Goal: Task Accomplishment & Management: Use online tool/utility

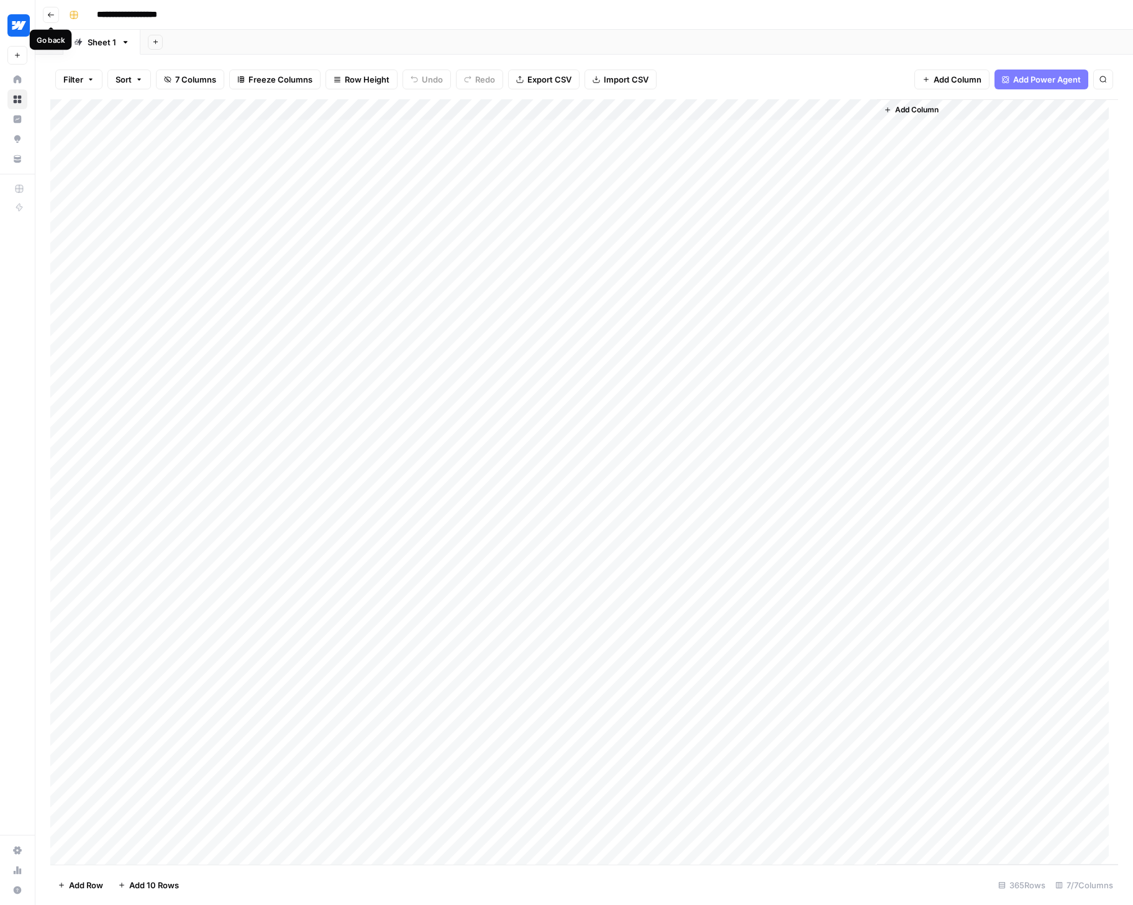
click at [52, 14] on icon "button" at bounding box center [51, 14] width 6 height 5
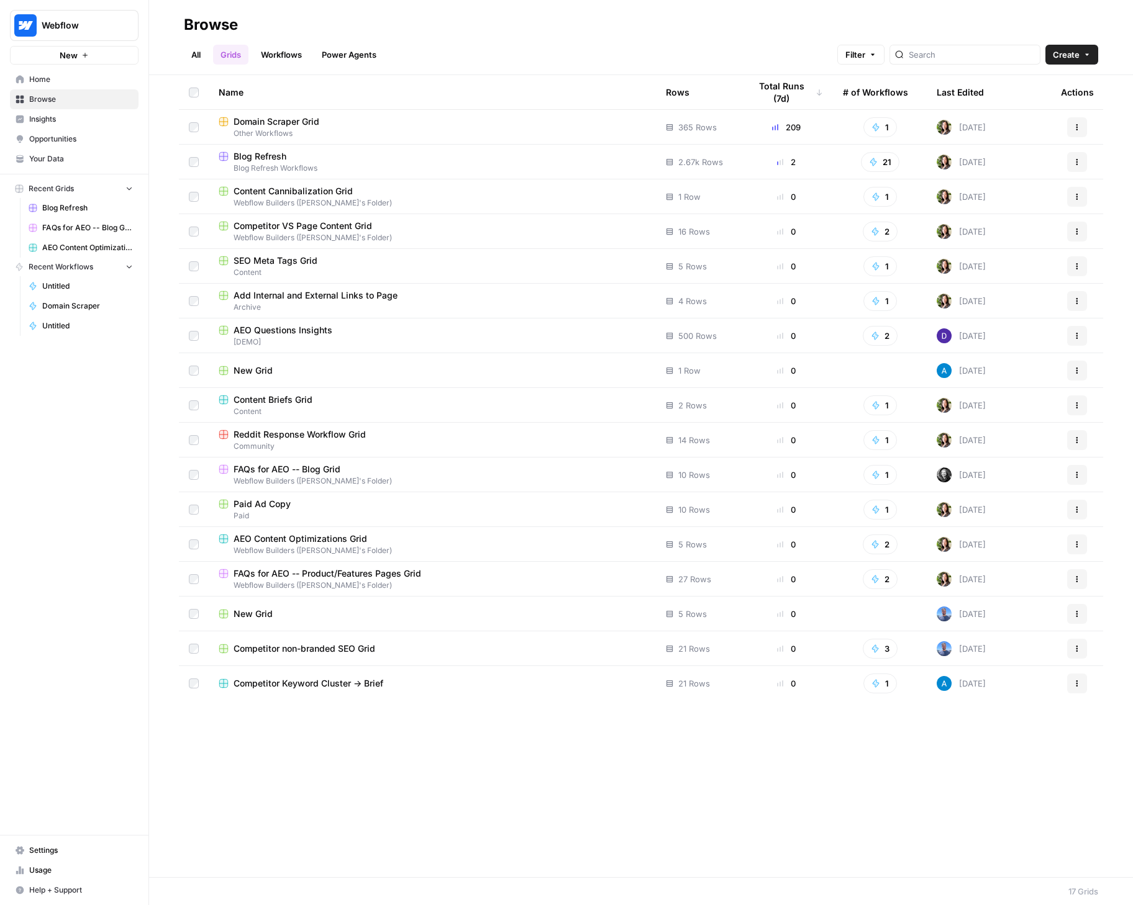
click at [37, 868] on span "Usage" at bounding box center [81, 870] width 104 height 11
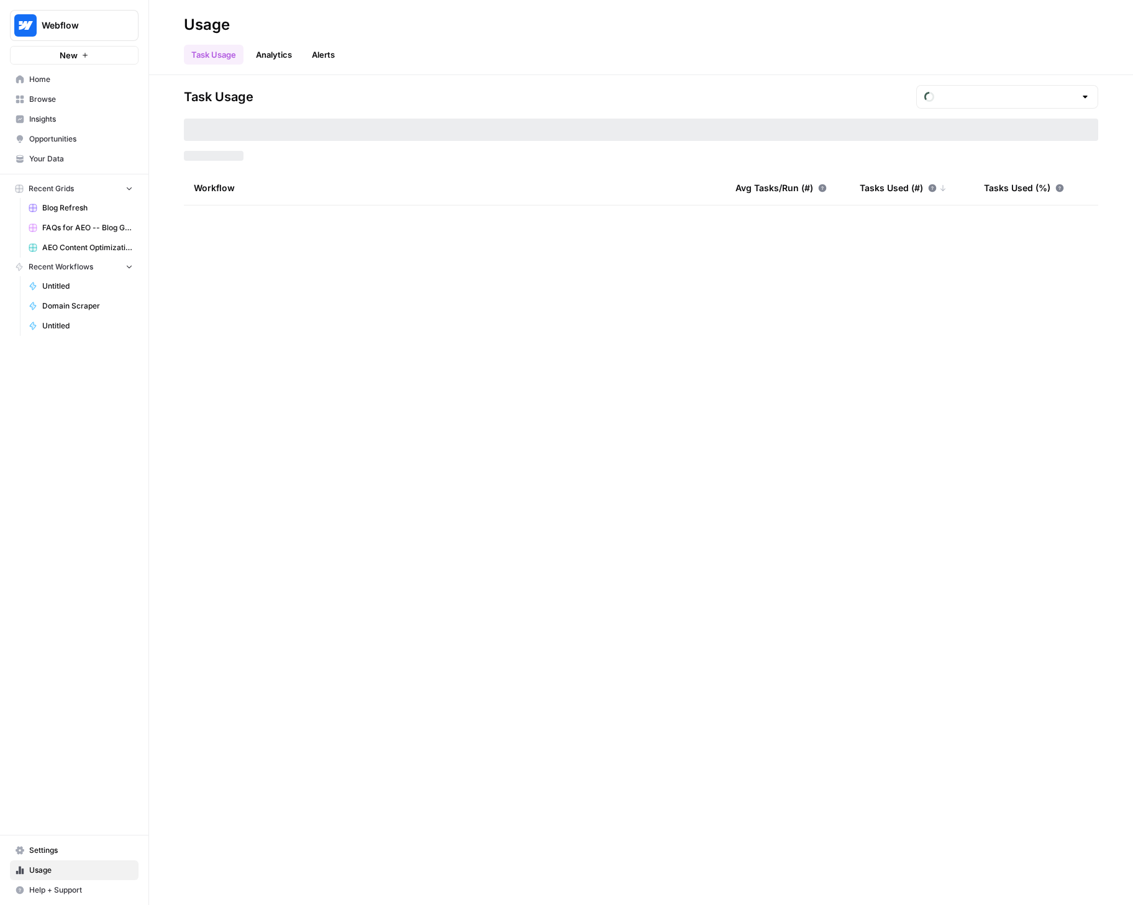
type input "September Tasks"
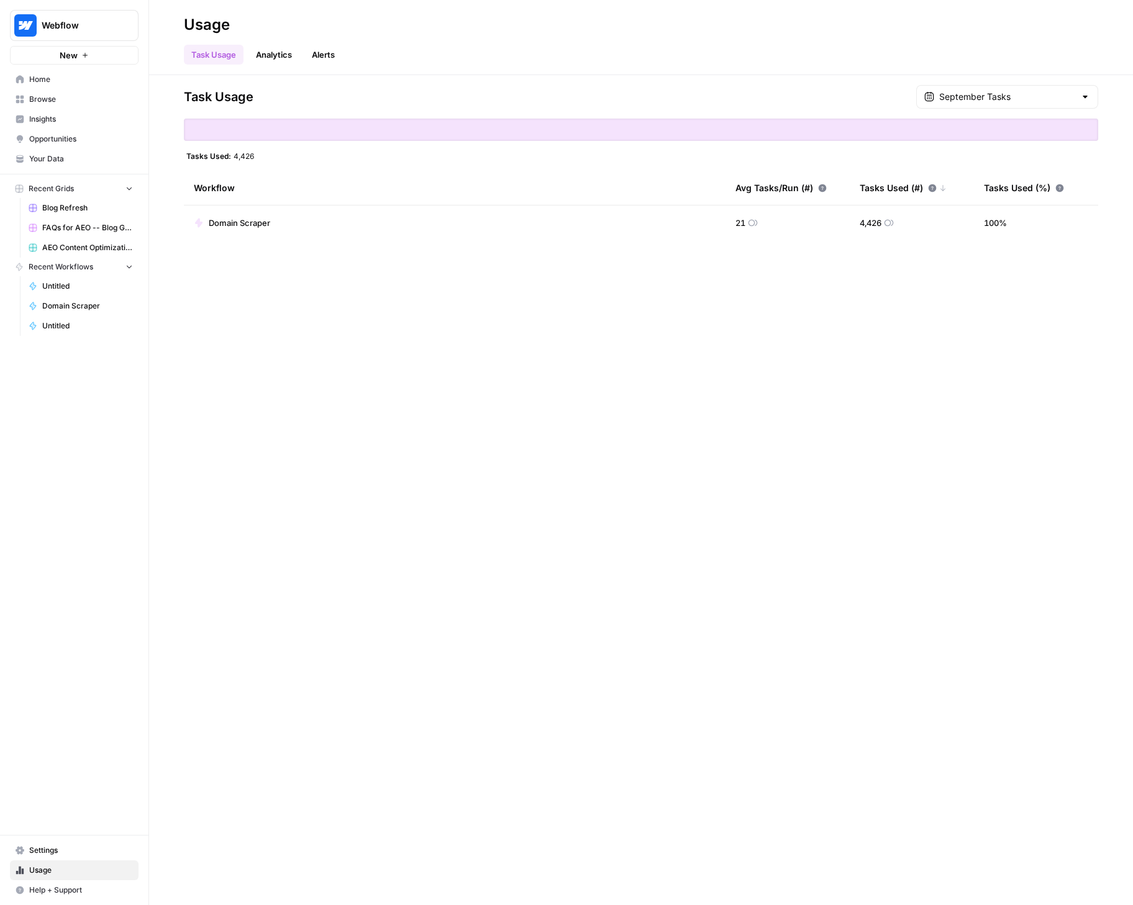
click at [49, 102] on span "Browse" at bounding box center [81, 99] width 104 height 11
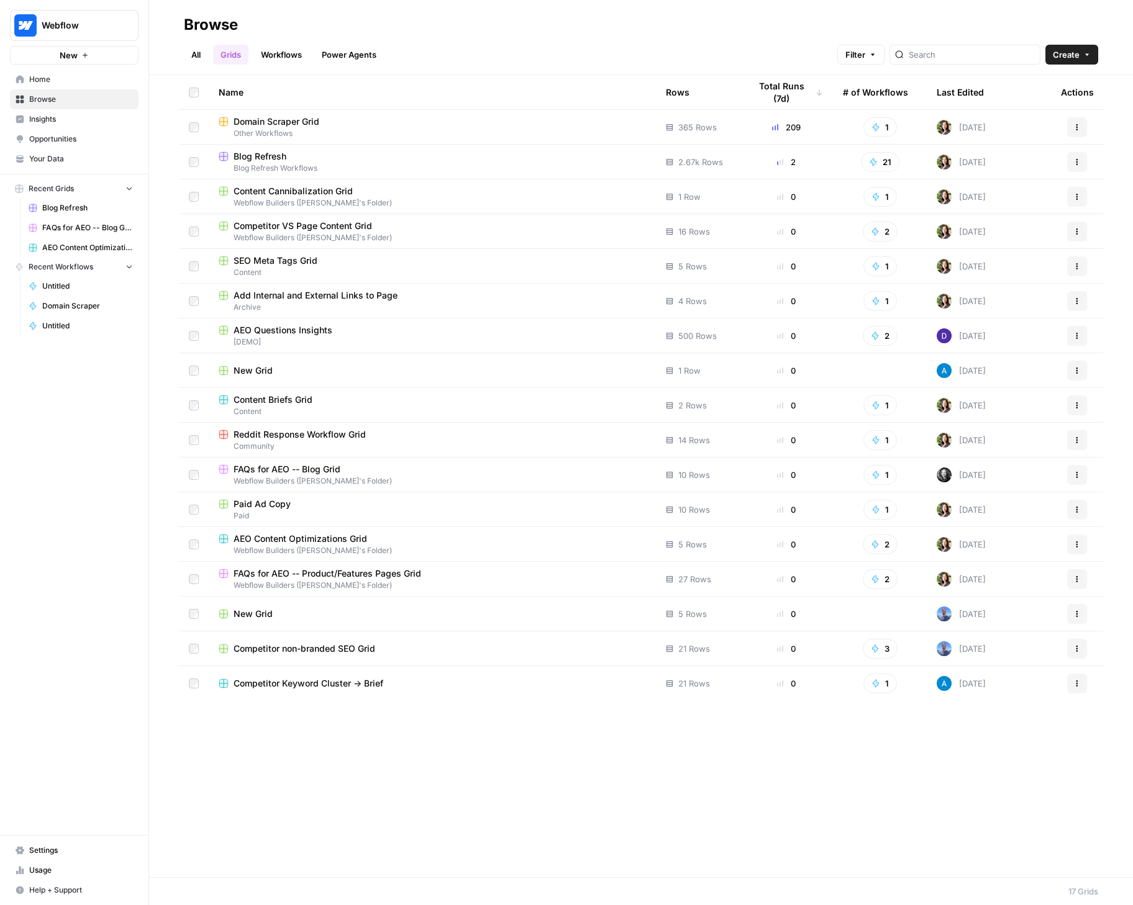
click at [308, 122] on span "Domain Scraper Grid" at bounding box center [277, 122] width 86 height 12
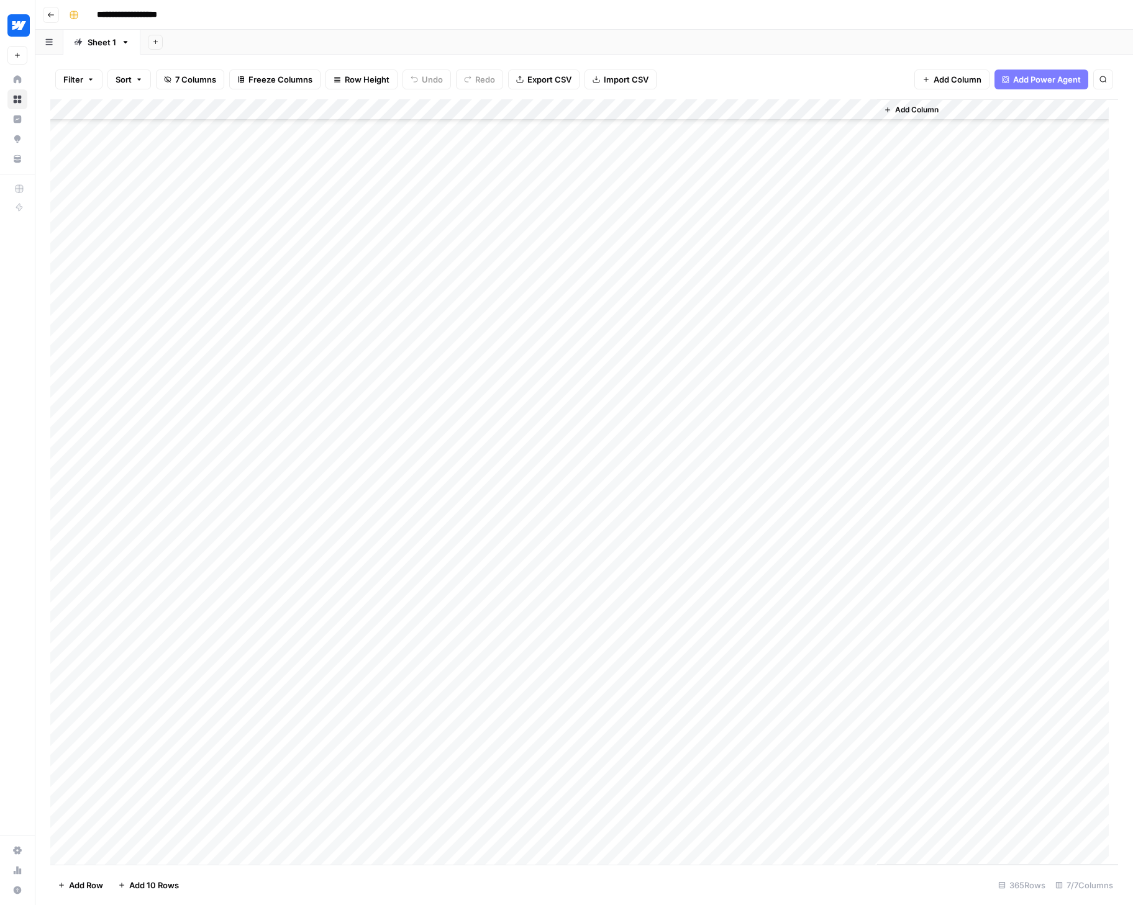
scroll to position [6983, 0]
click at [134, 852] on div "Add Column" at bounding box center [584, 482] width 1068 height 766
click at [134, 851] on div "Add Column" at bounding box center [584, 482] width 1068 height 766
click at [151, 812] on div "Add Column" at bounding box center [584, 482] width 1068 height 766
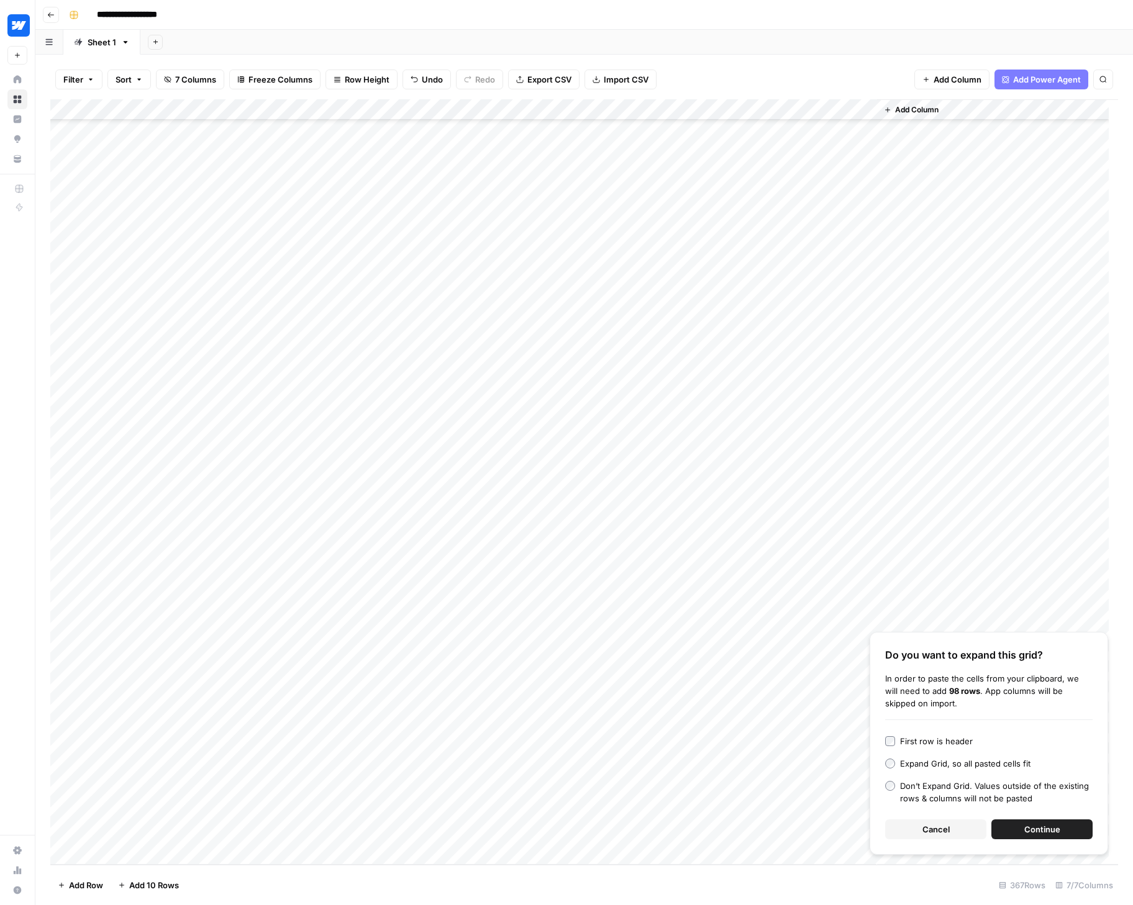
click at [1063, 828] on button "Continue" at bounding box center [1041, 830] width 101 height 20
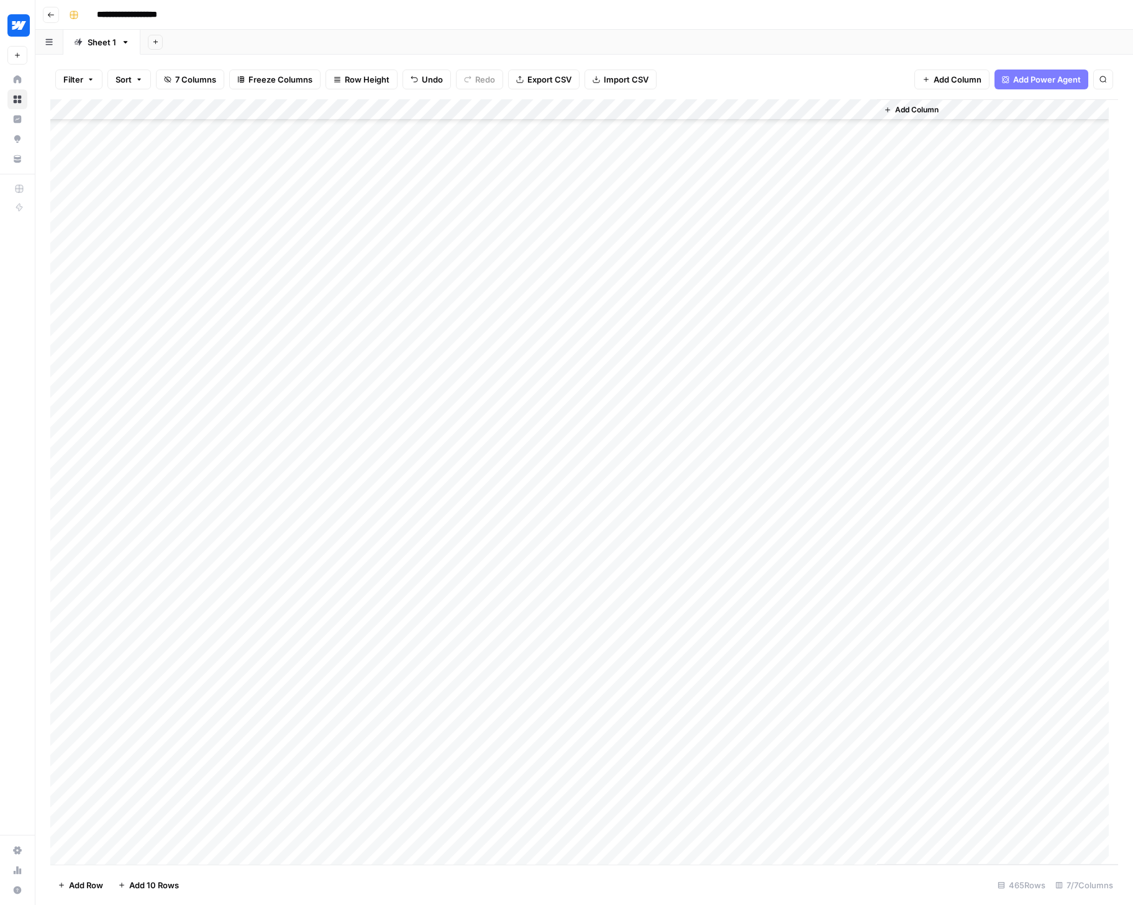
scroll to position [6856, 0]
click at [65, 304] on div "Add Column" at bounding box center [584, 482] width 1068 height 766
click at [93, 881] on span "Delete 1 Row" at bounding box center [83, 885] width 50 height 12
click at [532, 140] on span "Delete" at bounding box center [522, 143] width 27 height 12
click at [160, 221] on div "Add Column" at bounding box center [584, 482] width 1068 height 766
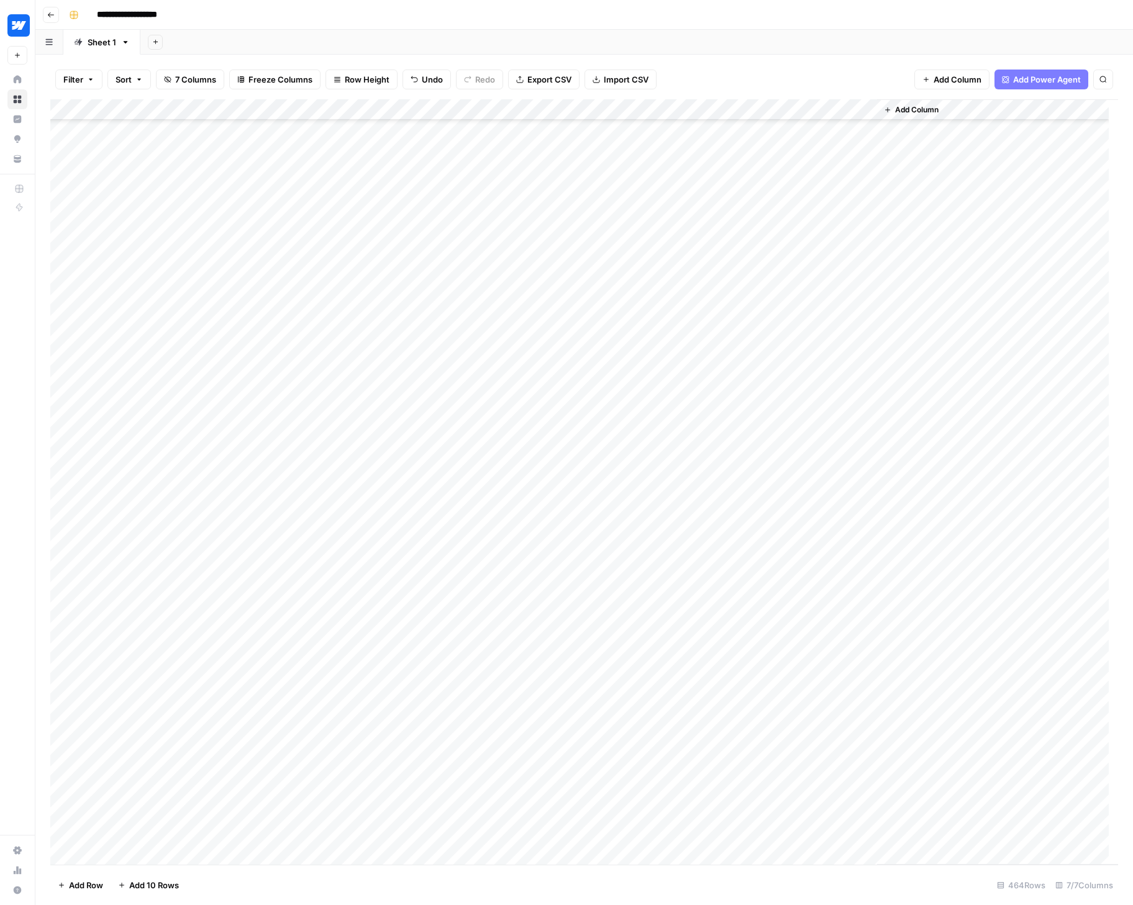
click at [67, 216] on div "Add Column" at bounding box center [584, 482] width 1068 height 766
click at [83, 887] on span "Delete 1 Row" at bounding box center [83, 885] width 50 height 12
click at [525, 142] on span "Delete" at bounding box center [522, 143] width 27 height 12
click at [909, 106] on span "Add Column" at bounding box center [916, 109] width 43 height 11
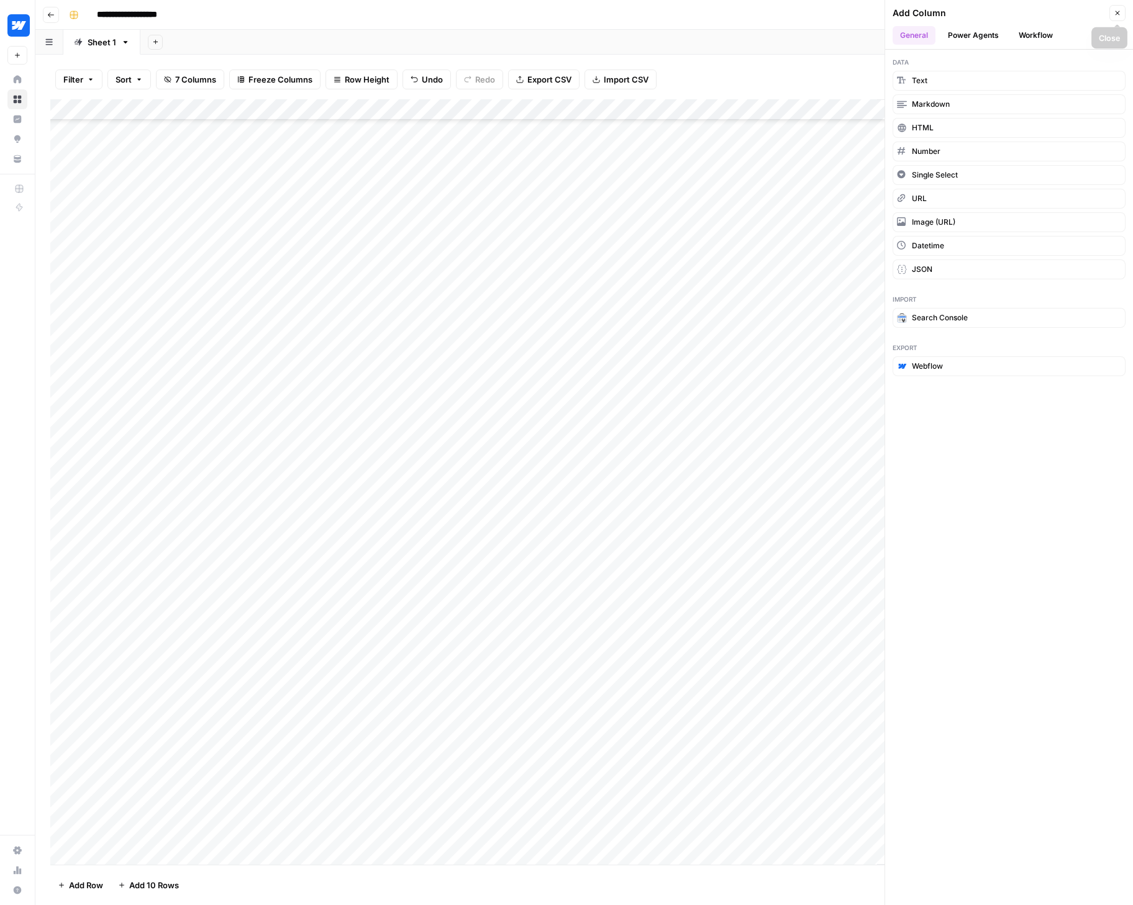
click at [1115, 13] on icon "button" at bounding box center [1117, 12] width 7 height 7
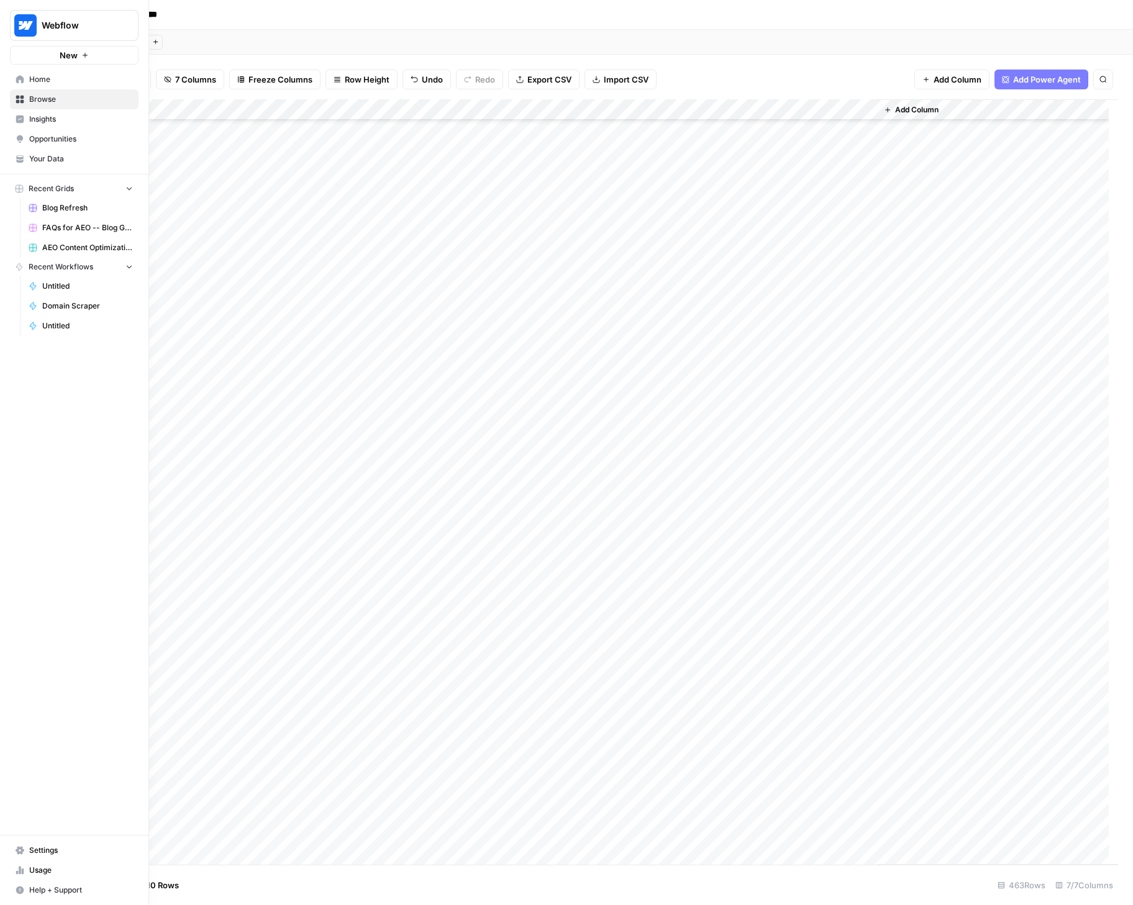
click at [57, 160] on span "Your Data" at bounding box center [81, 158] width 104 height 11
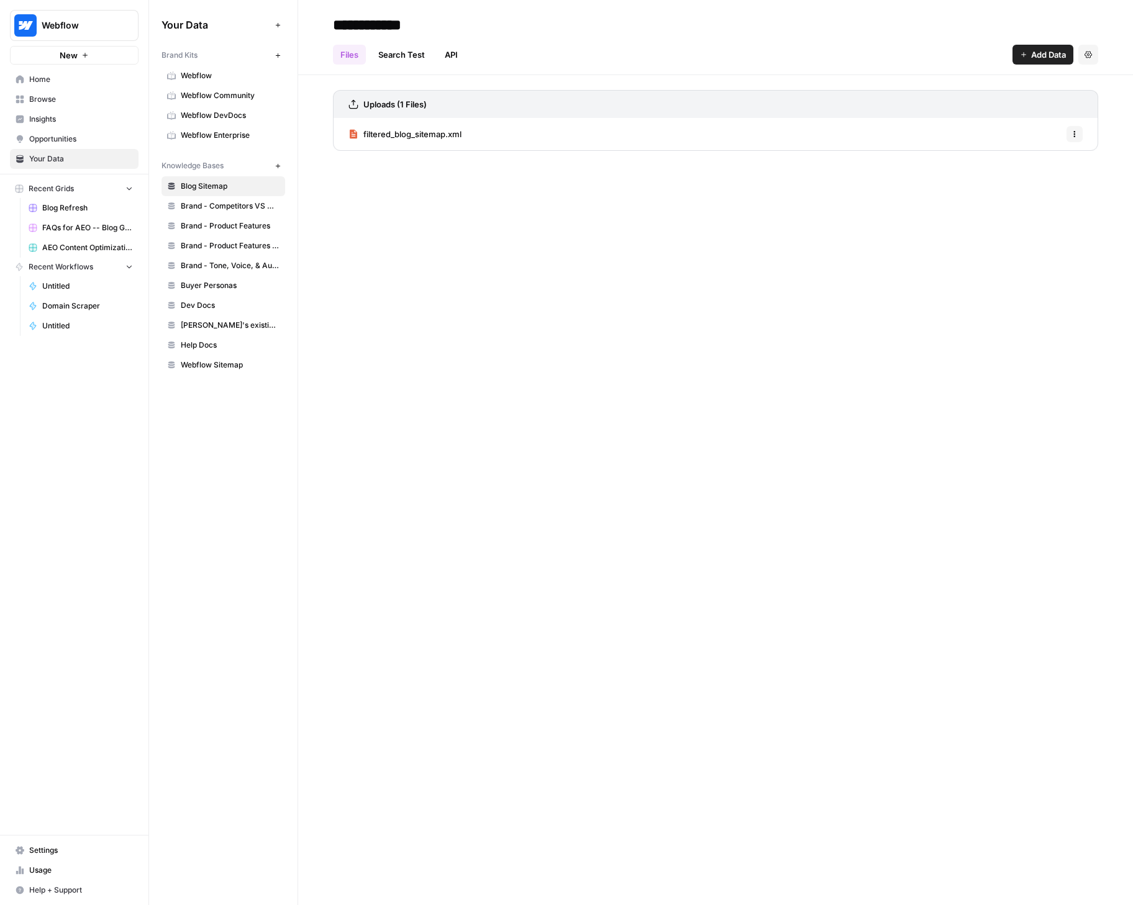
click at [52, 852] on span "Settings" at bounding box center [81, 850] width 104 height 11
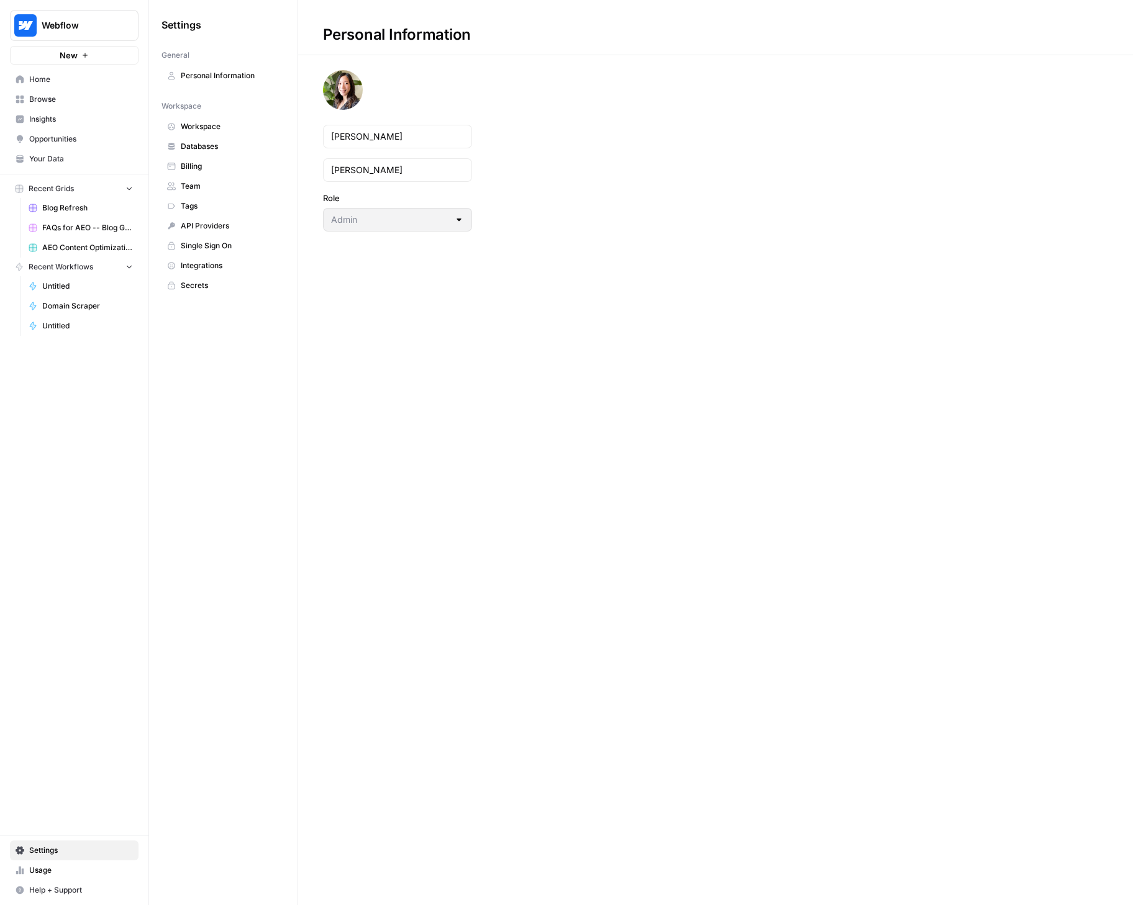
click at [184, 263] on span "Integrations" at bounding box center [230, 265] width 99 height 11
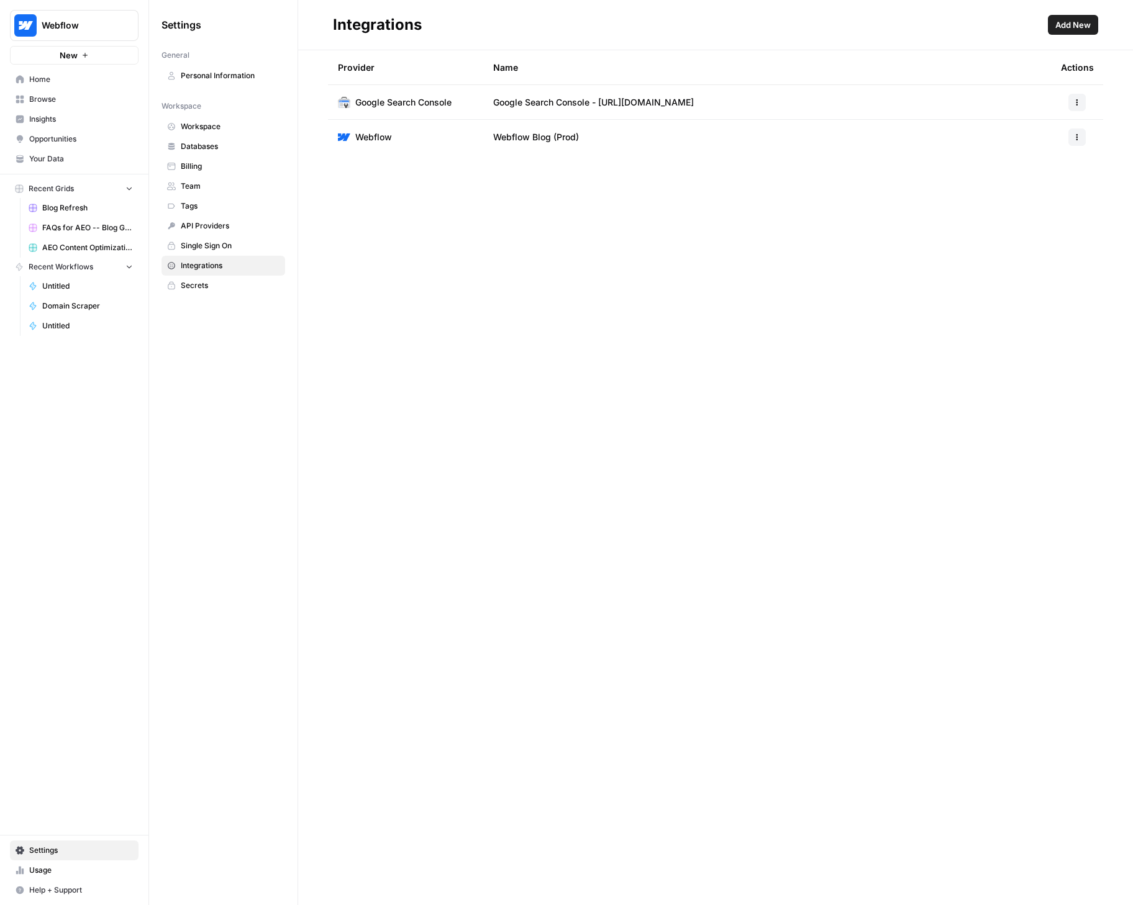
click at [1077, 26] on span "Add New" at bounding box center [1072, 25] width 35 height 12
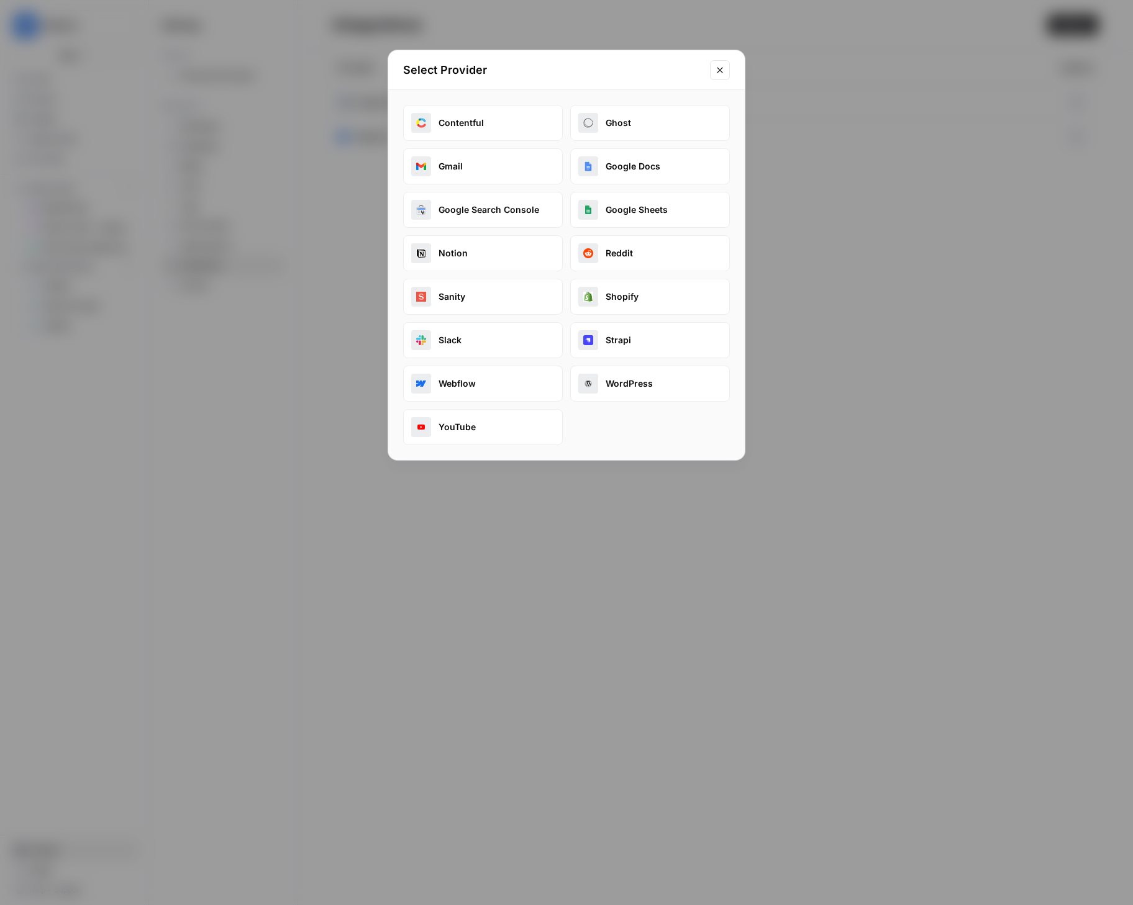
click at [622, 207] on button "Google Sheets" at bounding box center [650, 210] width 160 height 36
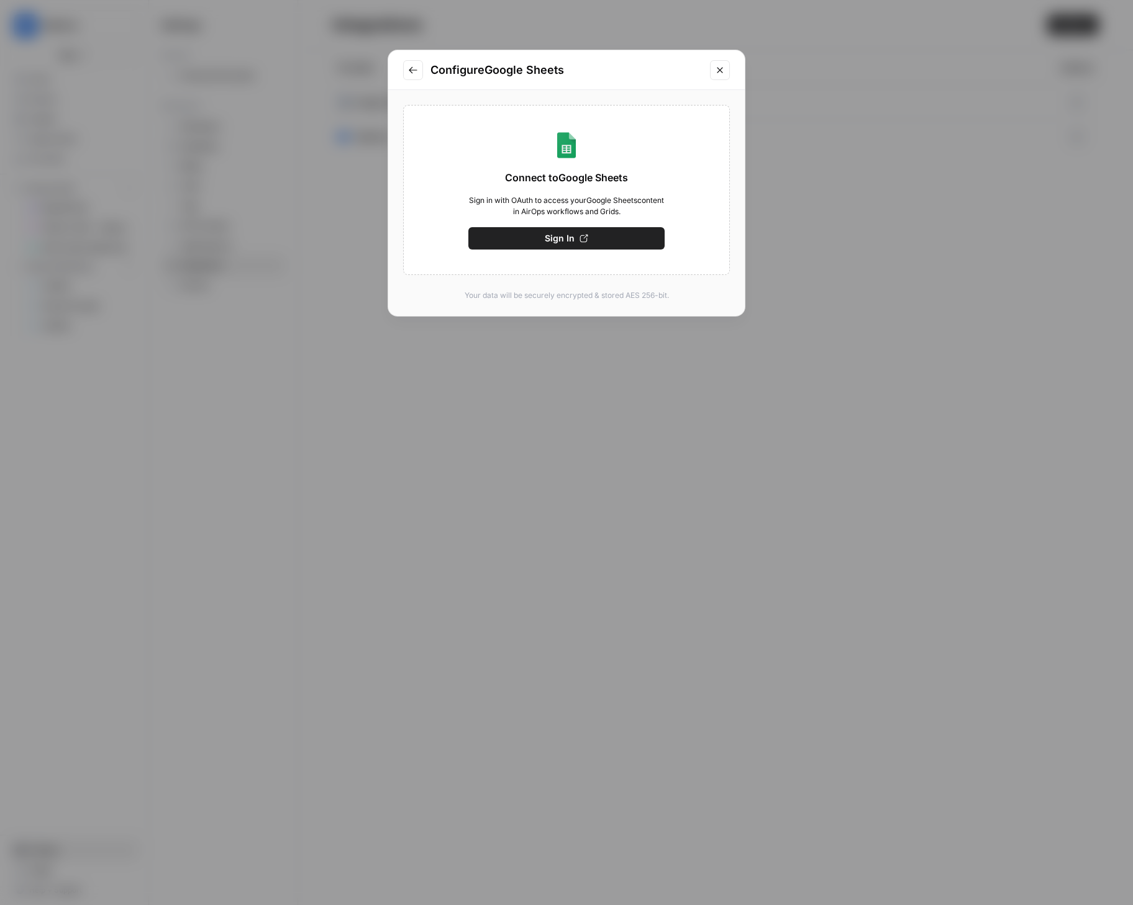
click at [571, 238] on span "Sign In" at bounding box center [560, 238] width 30 height 12
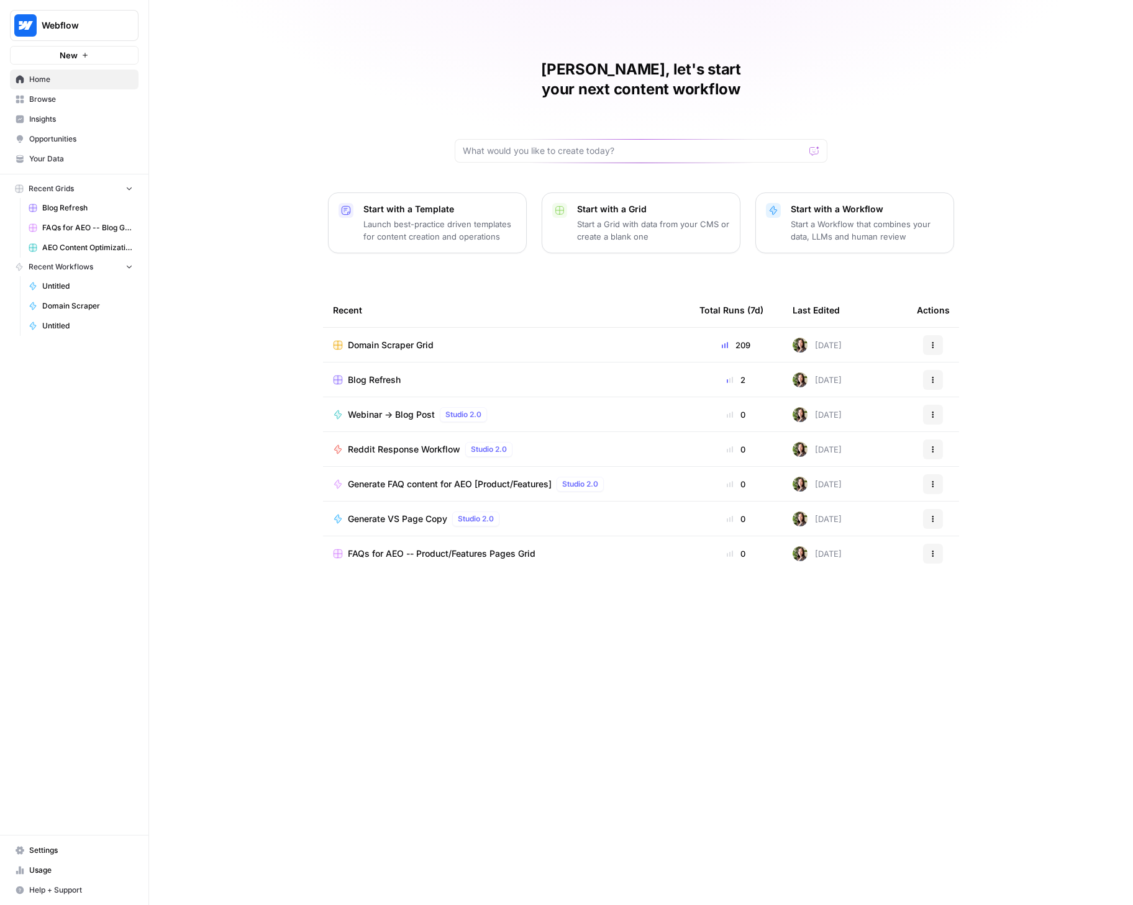
click at [48, 138] on span "Opportunities" at bounding box center [81, 139] width 104 height 11
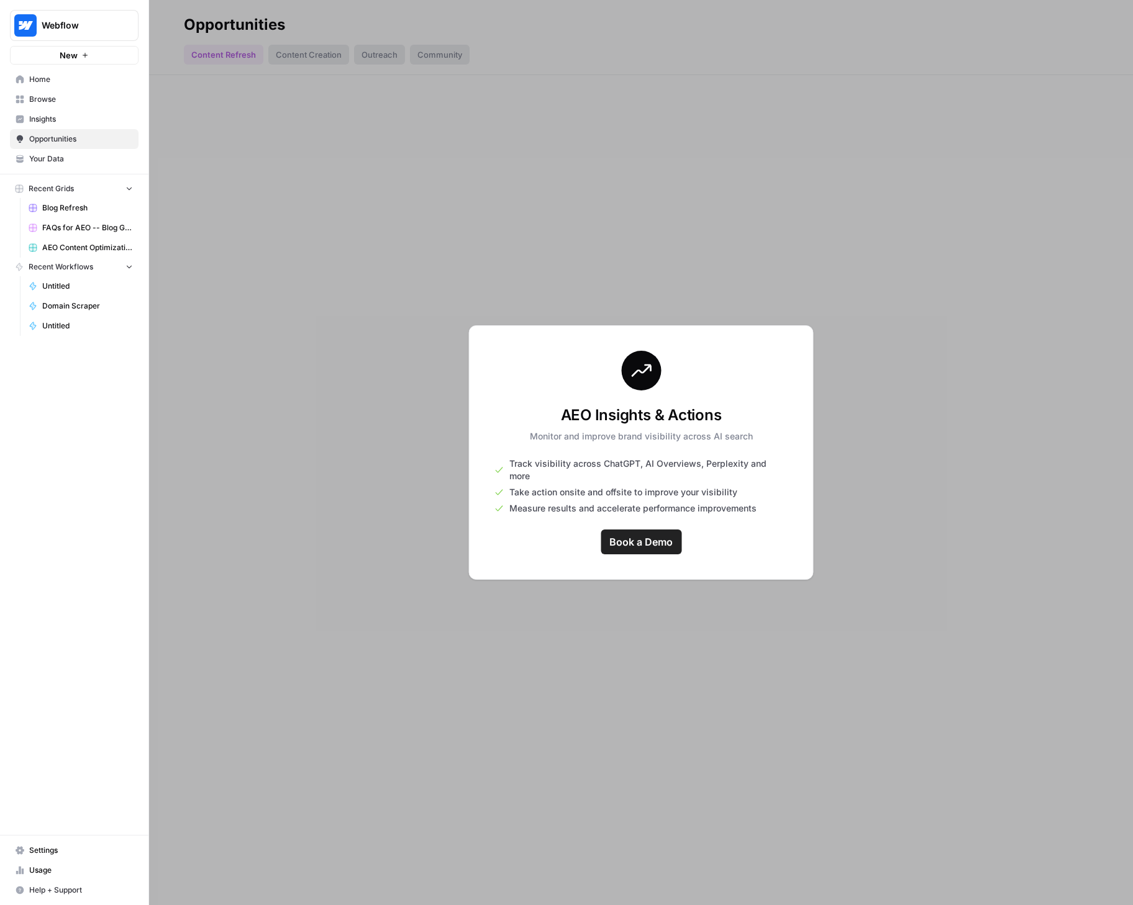
click at [883, 372] on div at bounding box center [641, 452] width 984 height 905
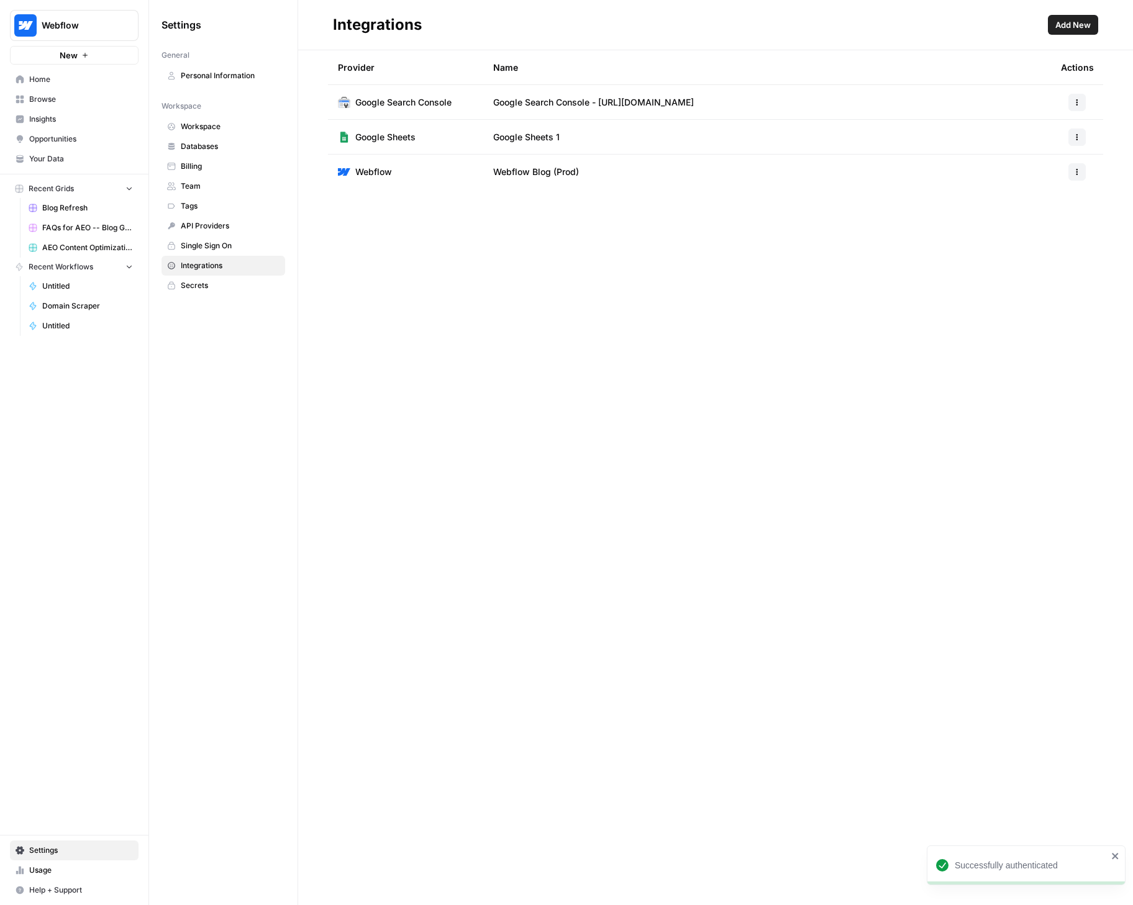
click at [1076, 135] on icon "button" at bounding box center [1076, 137] width 7 height 7
click at [1041, 162] on span "Edit" at bounding box center [1050, 165] width 40 height 12
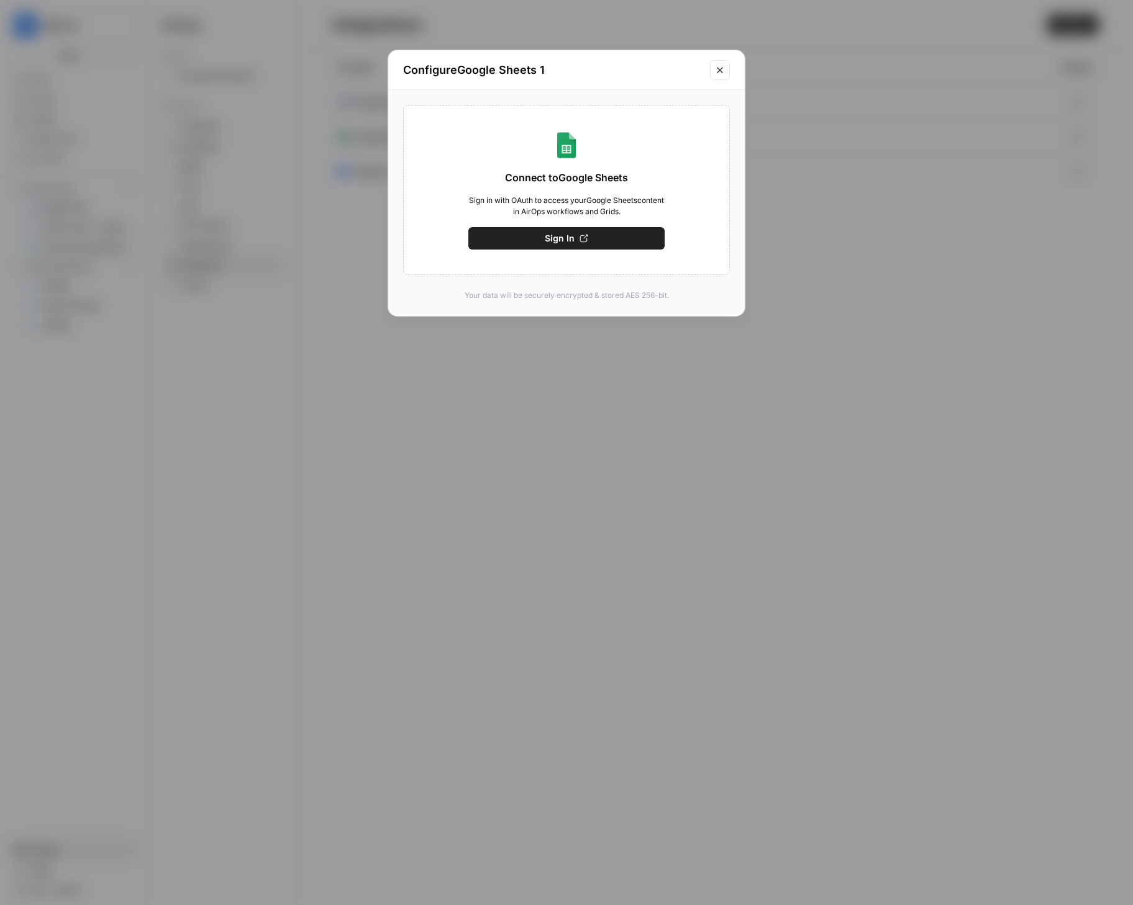
click at [721, 70] on icon "Close modal" at bounding box center [720, 70] width 10 height 10
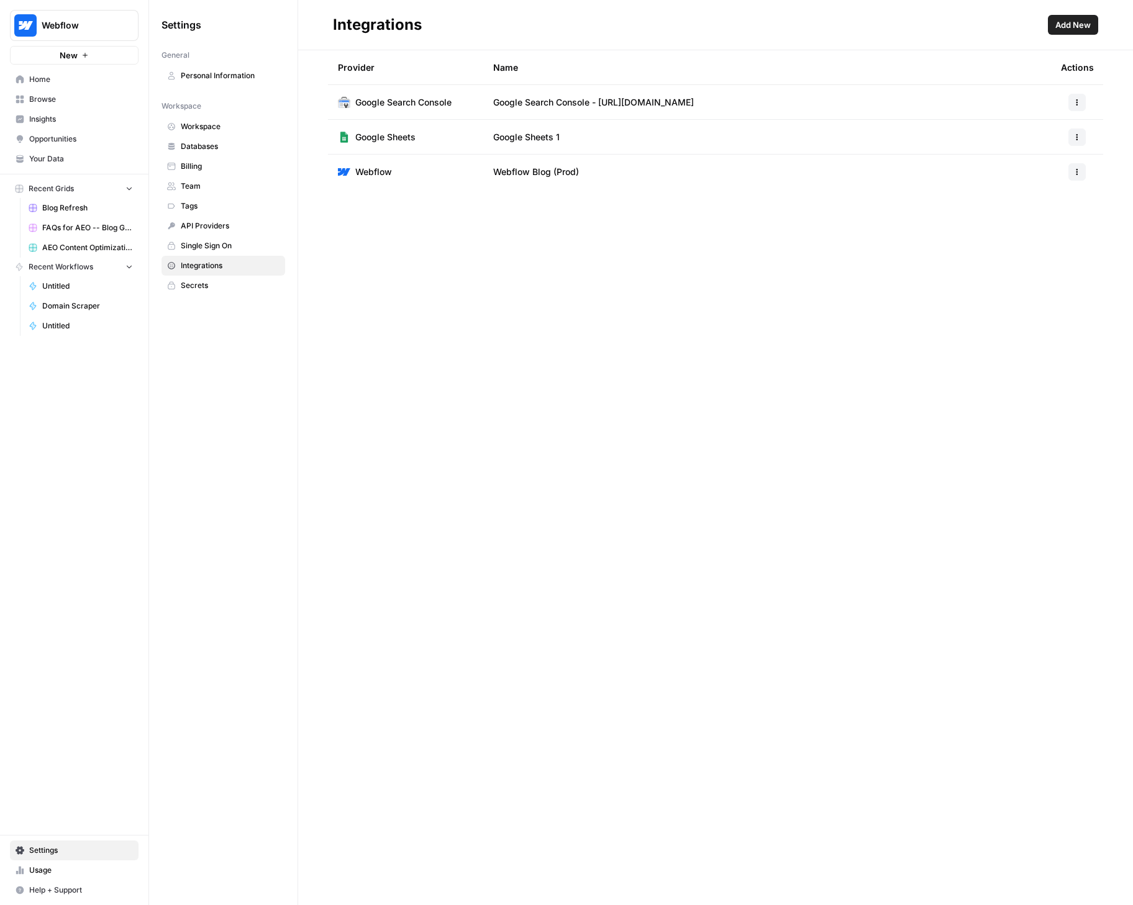
click at [45, 102] on span "Browse" at bounding box center [81, 99] width 104 height 11
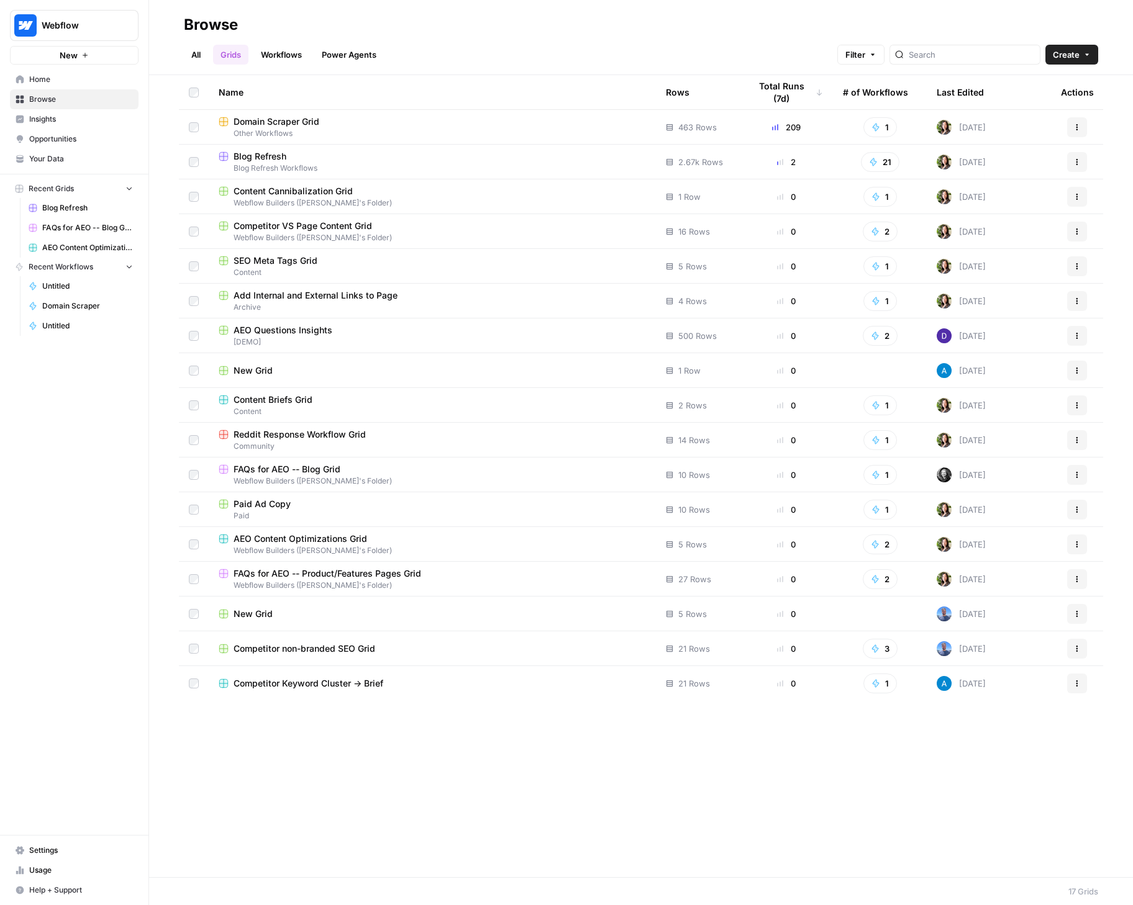
click at [324, 119] on div "Domain Scraper Grid" at bounding box center [432, 122] width 427 height 12
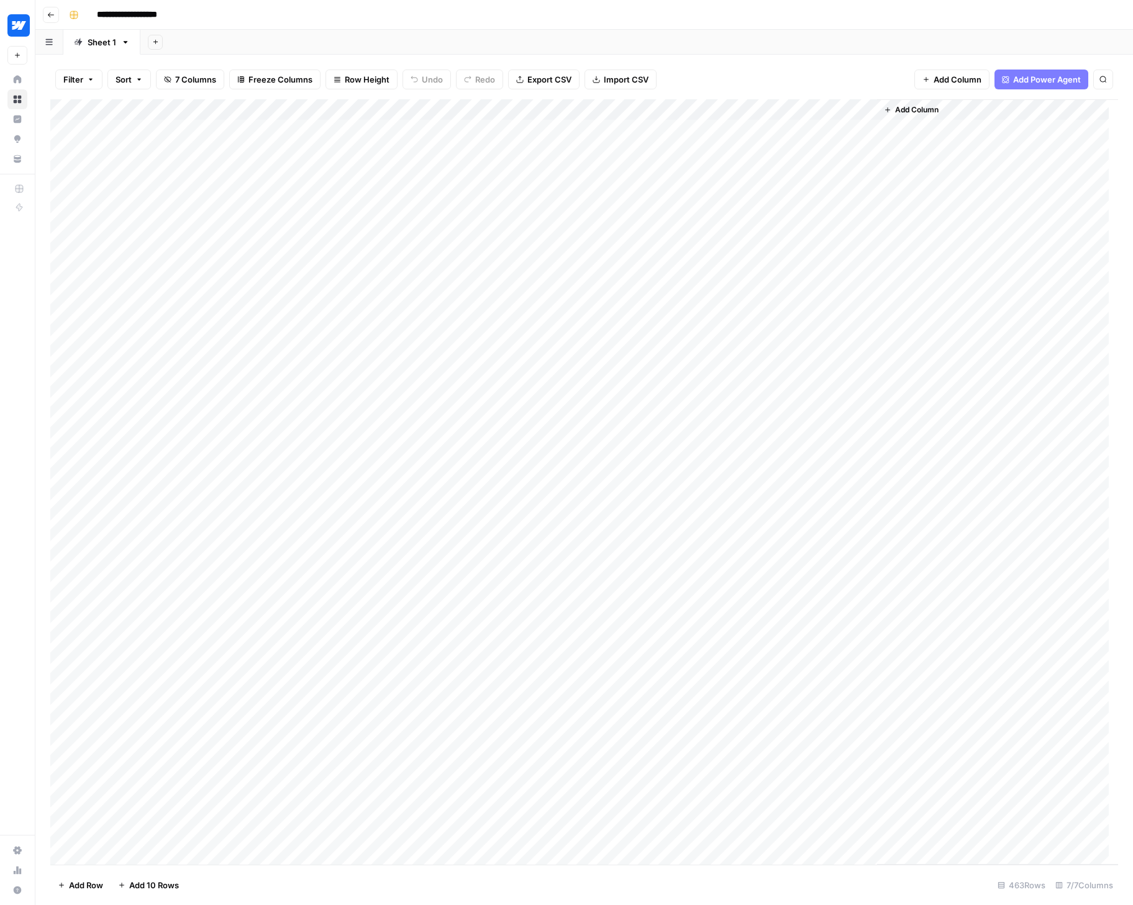
click at [912, 109] on span "Add Column" at bounding box center [916, 109] width 43 height 11
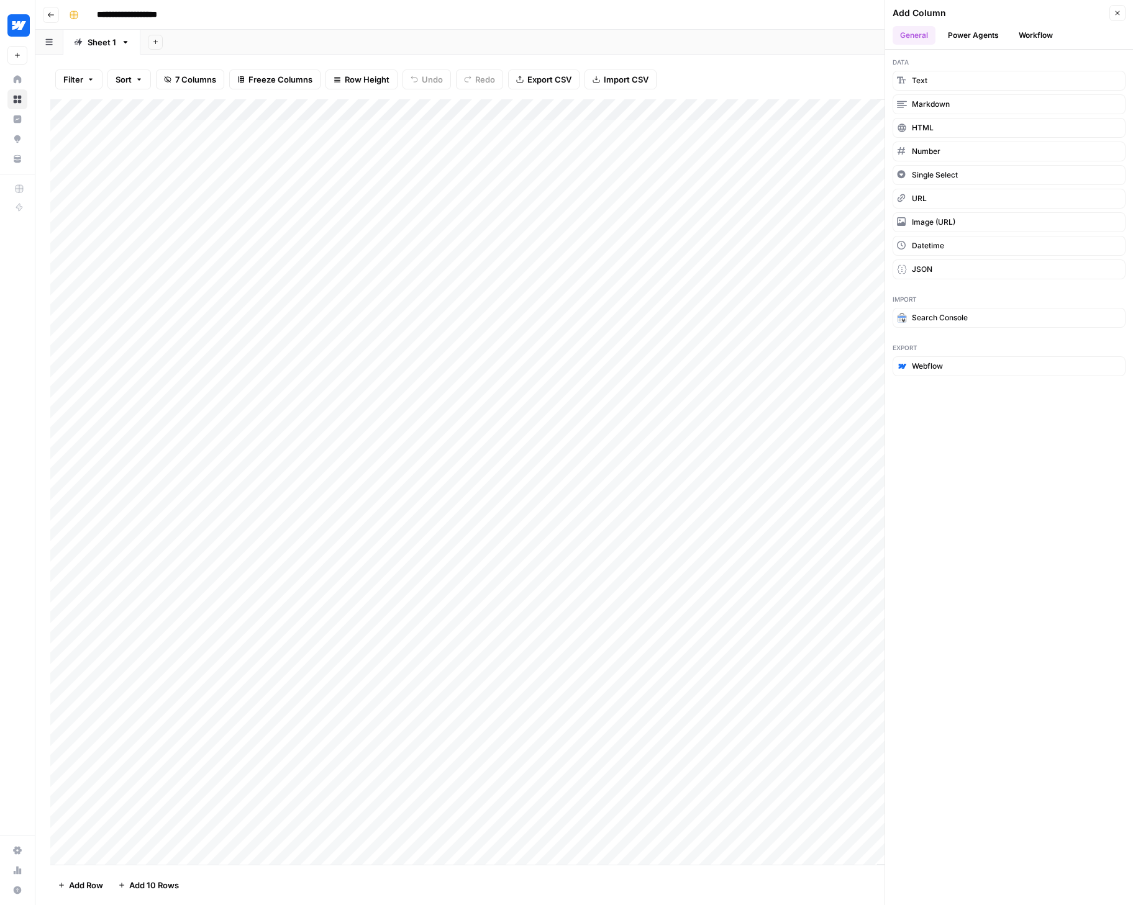
click at [1117, 11] on icon "button" at bounding box center [1117, 12] width 7 height 7
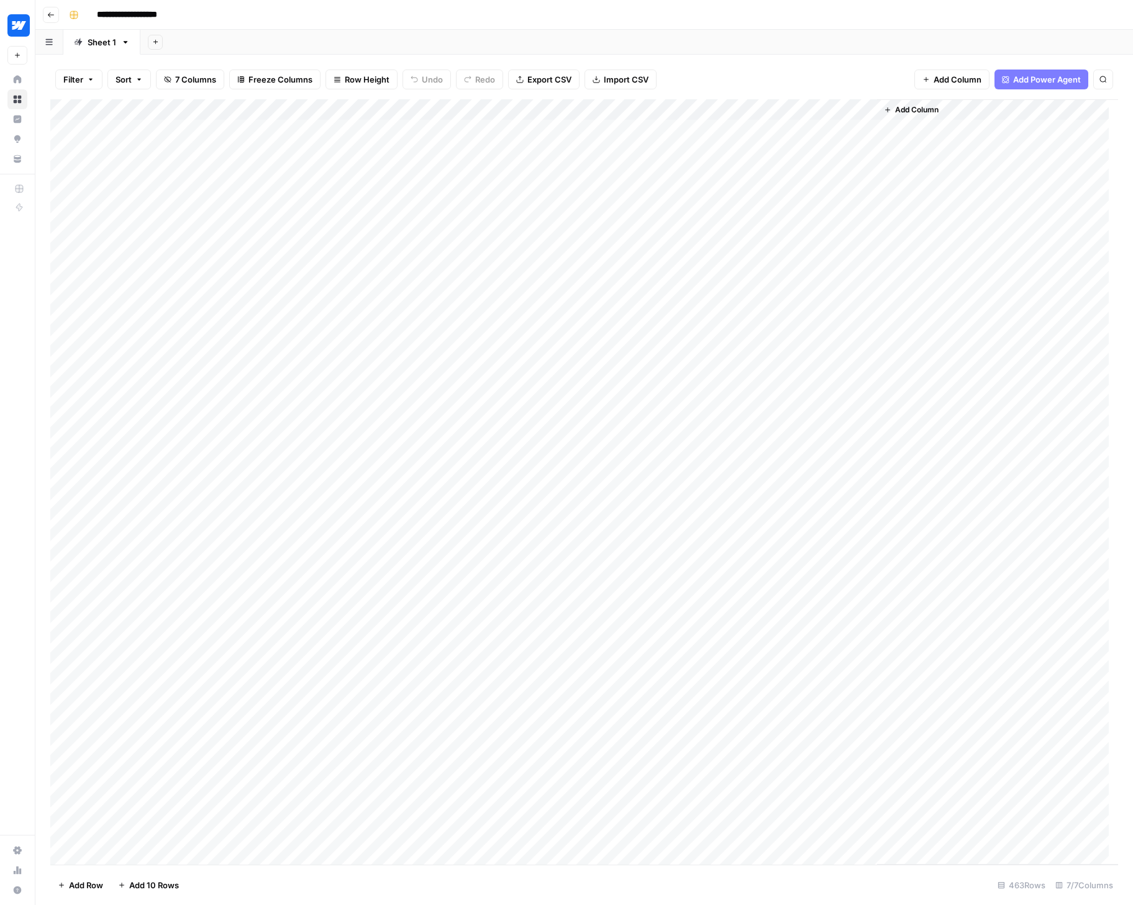
click at [156, 46] on button "Add Sheet" at bounding box center [155, 42] width 15 height 15
click at [817, 53] on div "Add Sheet" at bounding box center [636, 42] width 992 height 25
click at [912, 111] on span "Add Column" at bounding box center [916, 109] width 43 height 11
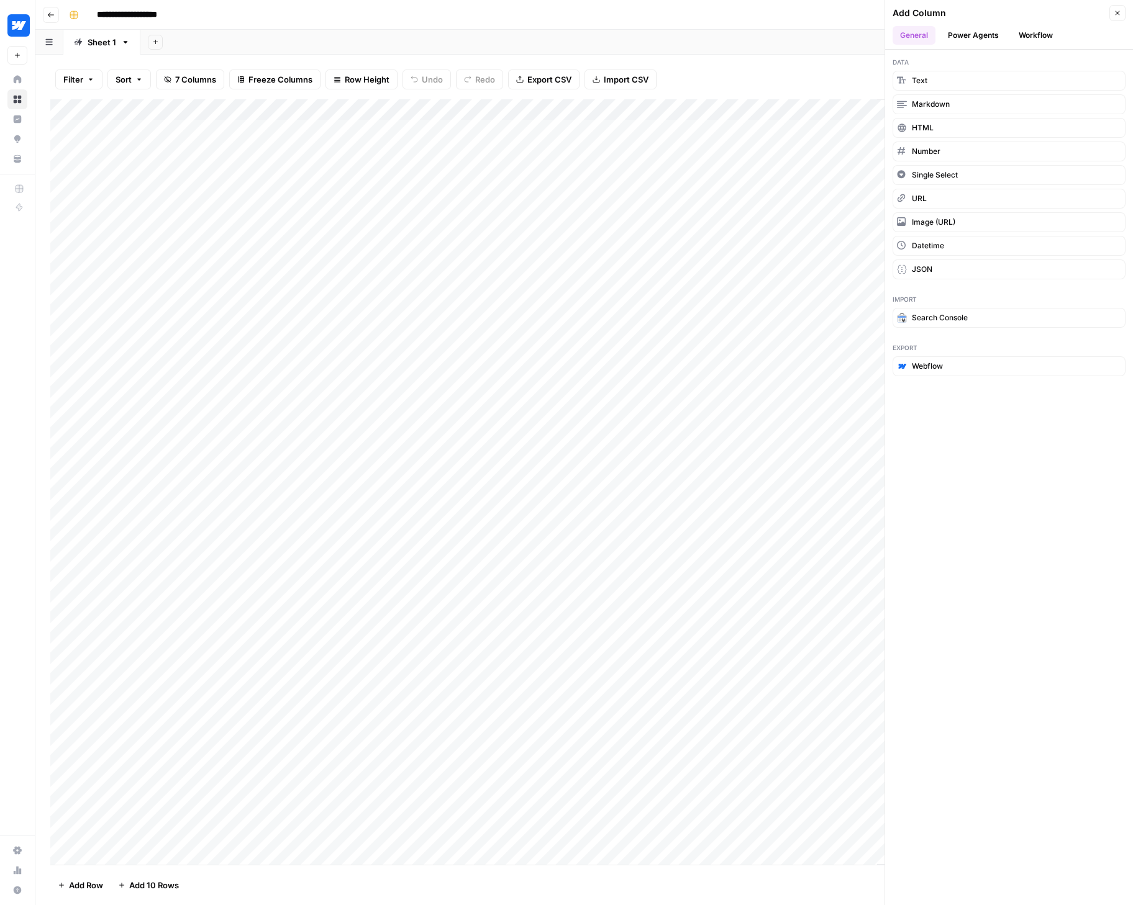
click at [1028, 37] on button "Workflow" at bounding box center [1035, 35] width 49 height 19
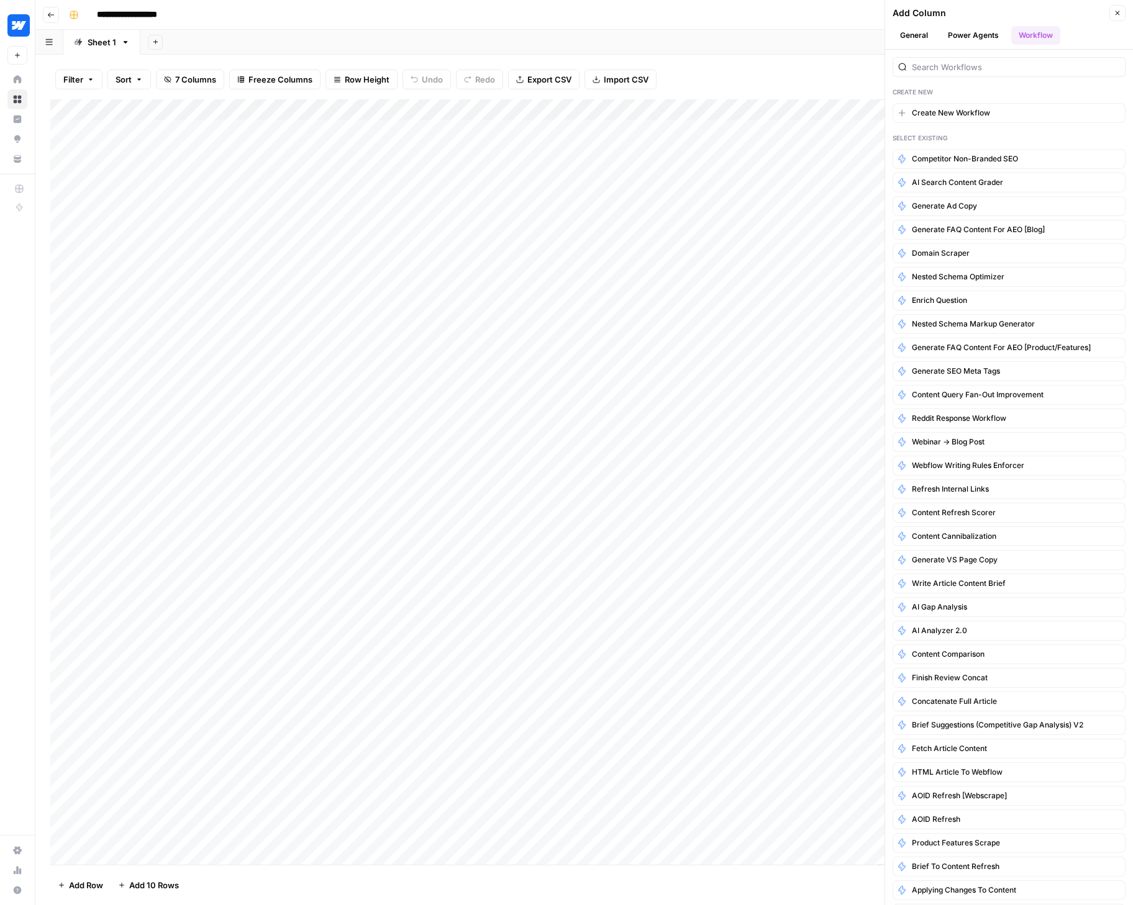
click at [996, 36] on button "Power Agents" at bounding box center [973, 35] width 66 height 19
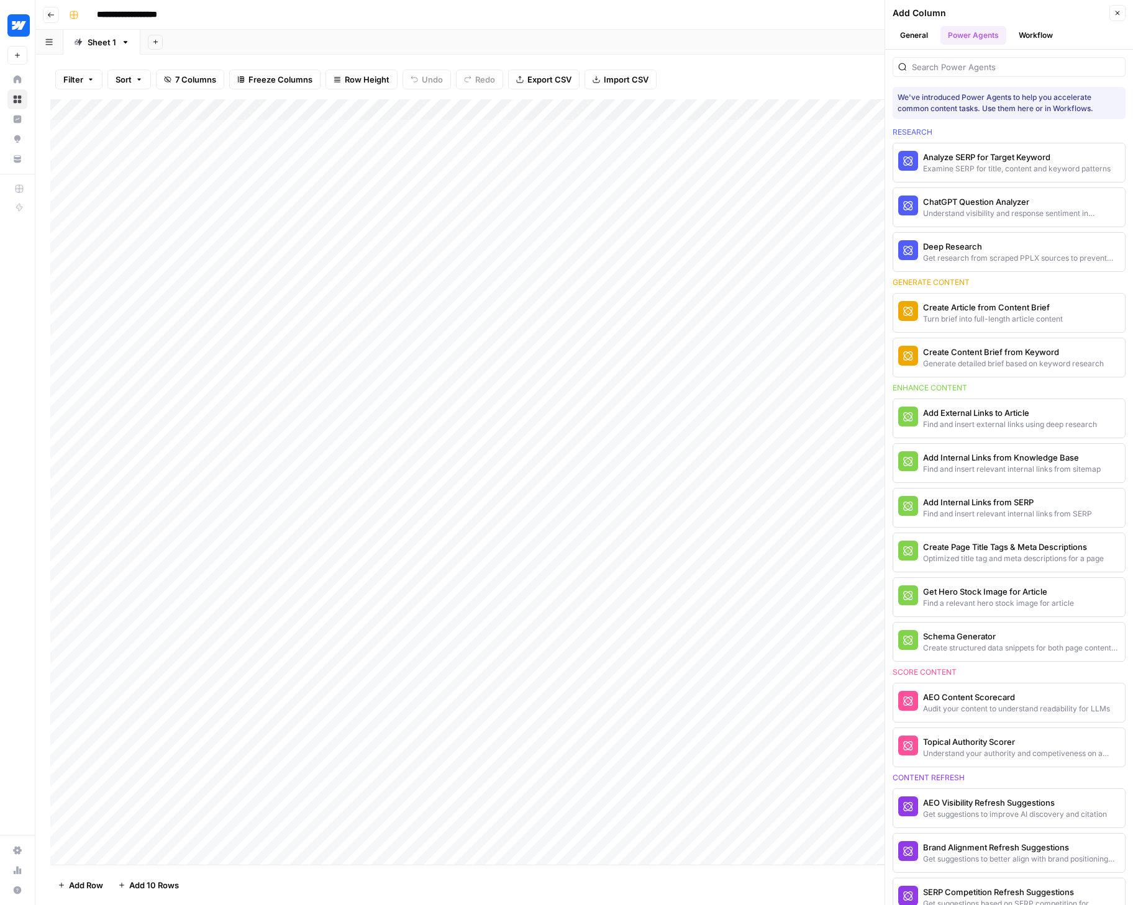
click at [912, 32] on button "General" at bounding box center [913, 35] width 43 height 19
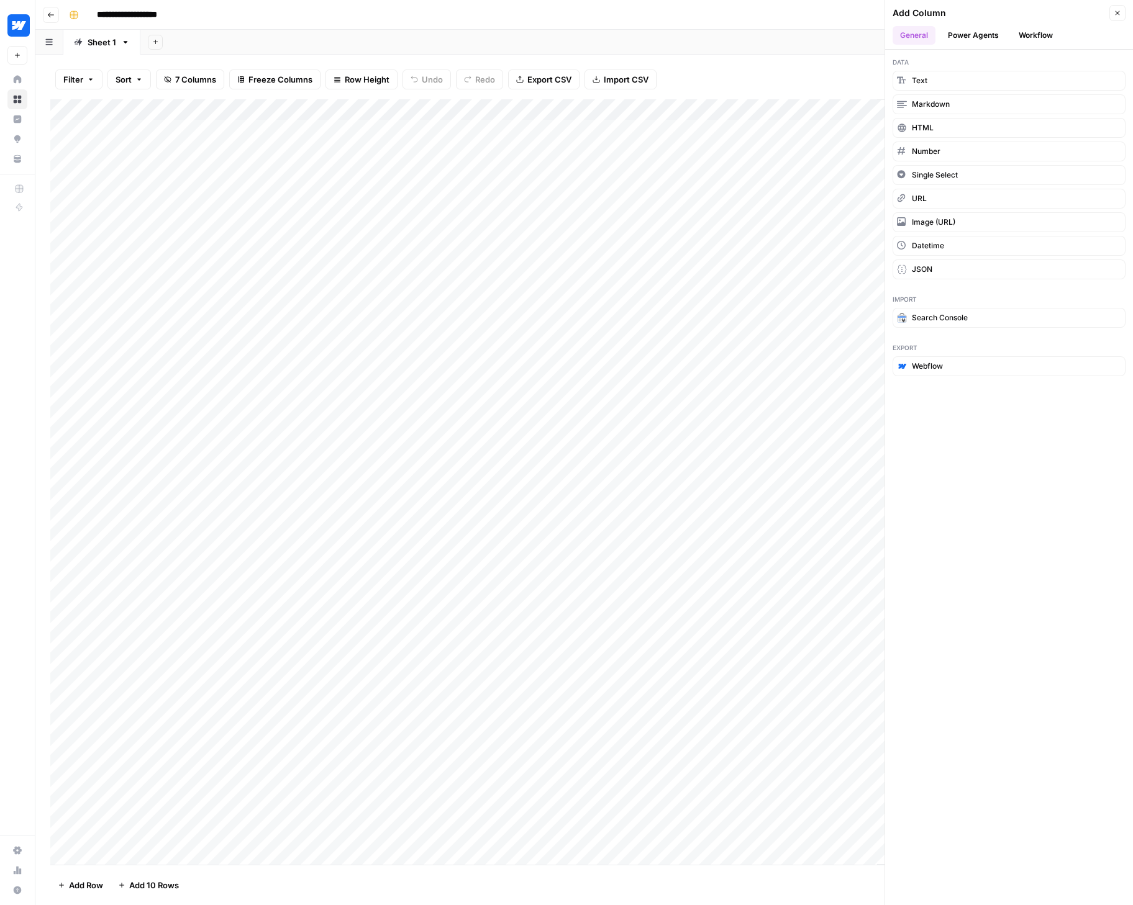
click at [1120, 11] on icon "button" at bounding box center [1117, 12] width 7 height 7
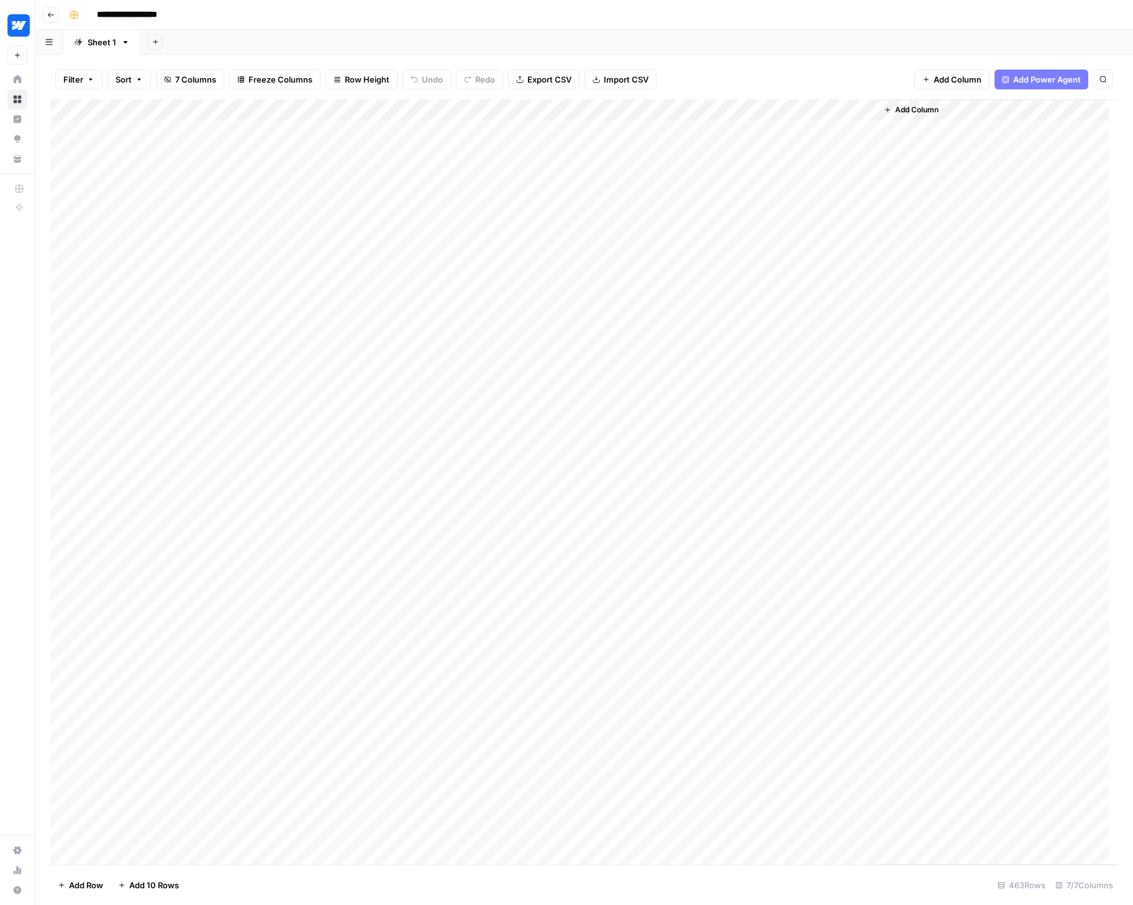
click at [888, 108] on icon "button" at bounding box center [887, 109] width 7 height 7
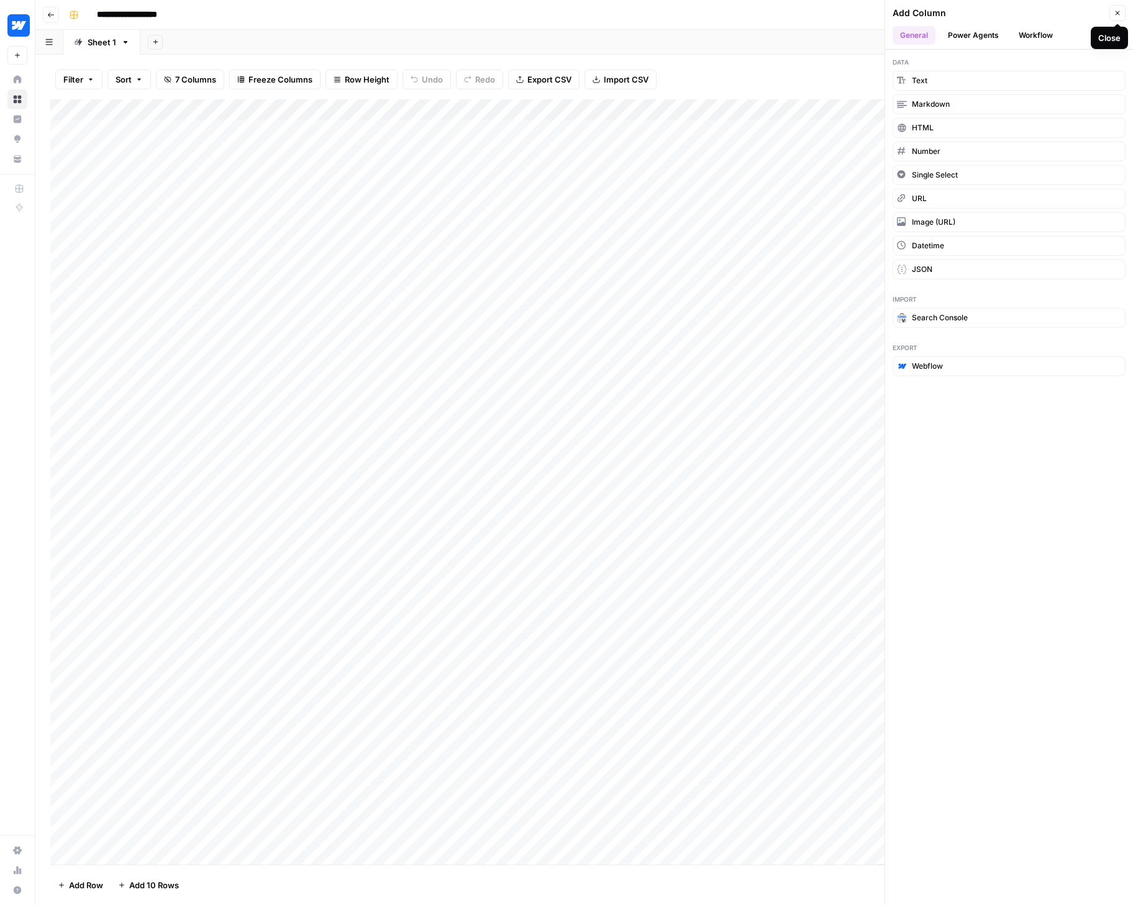
click at [1109, 9] on button "Close" at bounding box center [1117, 13] width 16 height 16
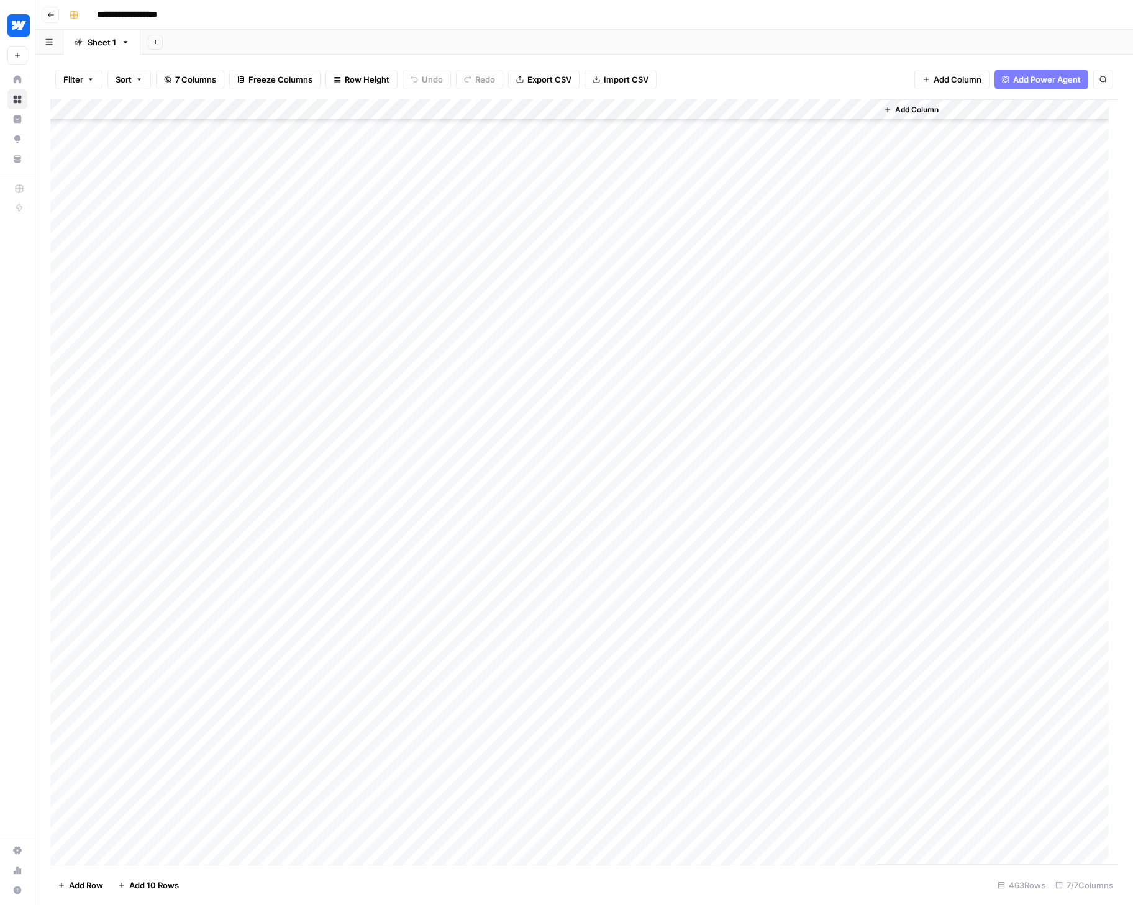
scroll to position [7404, 0]
click at [292, 109] on div "Add Column" at bounding box center [584, 482] width 1068 height 766
click at [370, 213] on span "Remaining Rows" at bounding box center [364, 216] width 78 height 12
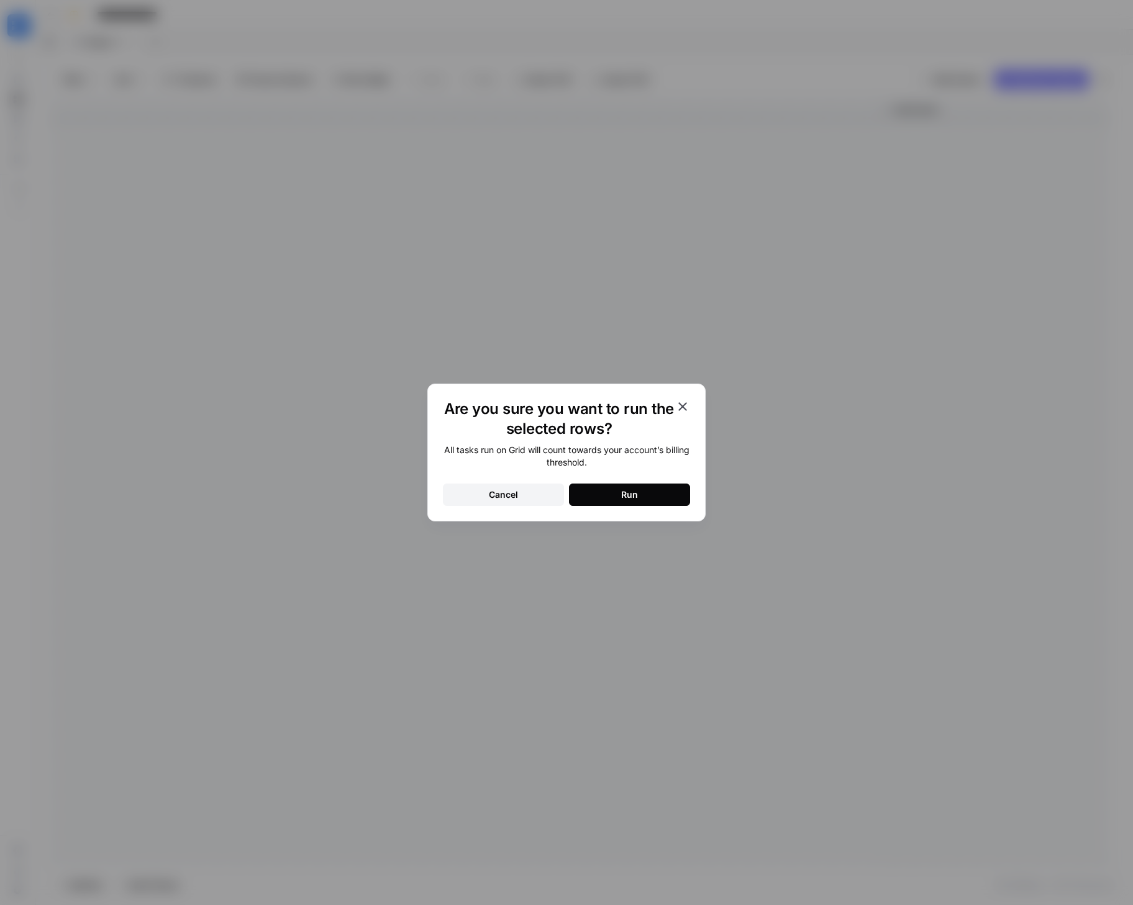
click at [643, 495] on button "Run" at bounding box center [629, 495] width 121 height 22
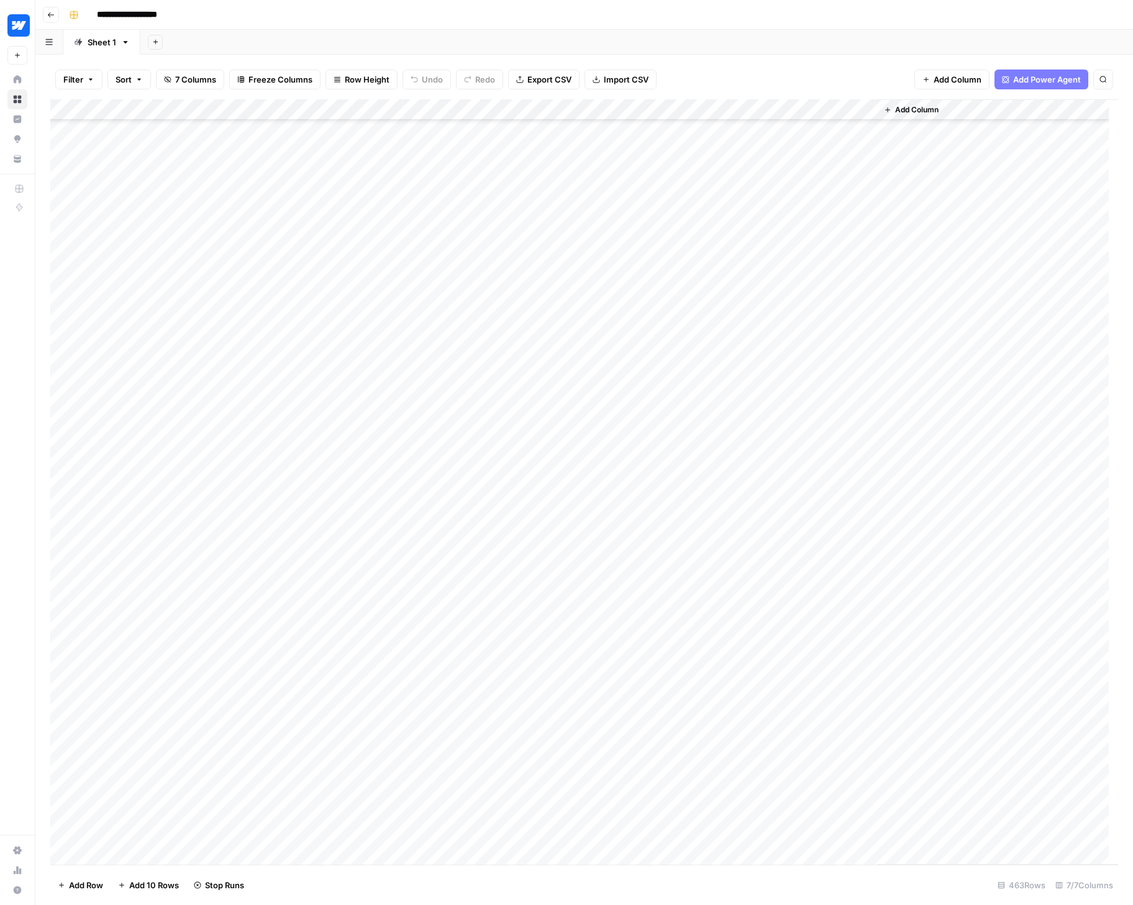
scroll to position [2603, 0]
click at [63, 229] on div "Add Column" at bounding box center [584, 482] width 1068 height 766
click at [91, 883] on span "Delete 1 Row" at bounding box center [83, 885] width 50 height 12
click at [515, 136] on button "Delete" at bounding box center [522, 143] width 42 height 22
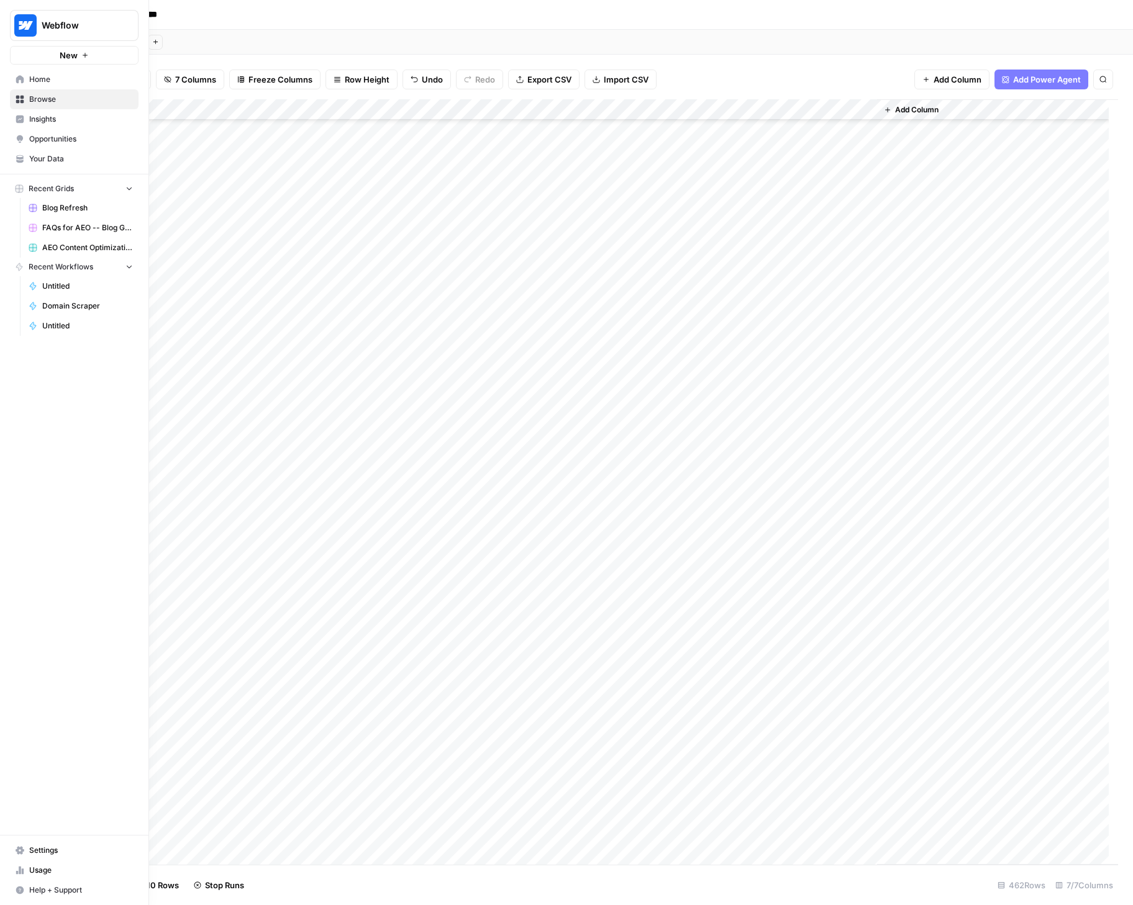
click at [42, 121] on span "Insights" at bounding box center [81, 119] width 104 height 11
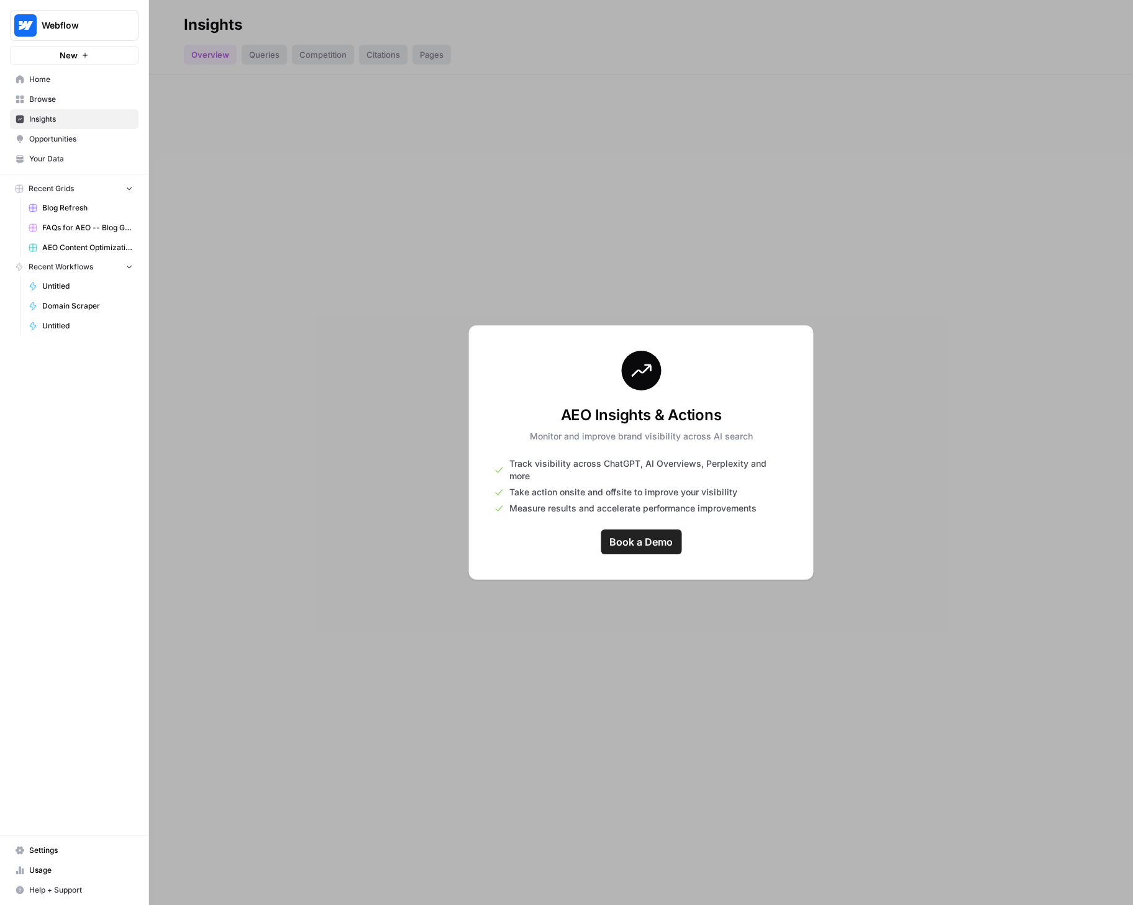
click at [711, 207] on div at bounding box center [641, 452] width 984 height 905
click at [821, 327] on div at bounding box center [641, 452] width 984 height 905
click at [58, 92] on link "Browse" at bounding box center [74, 99] width 129 height 20
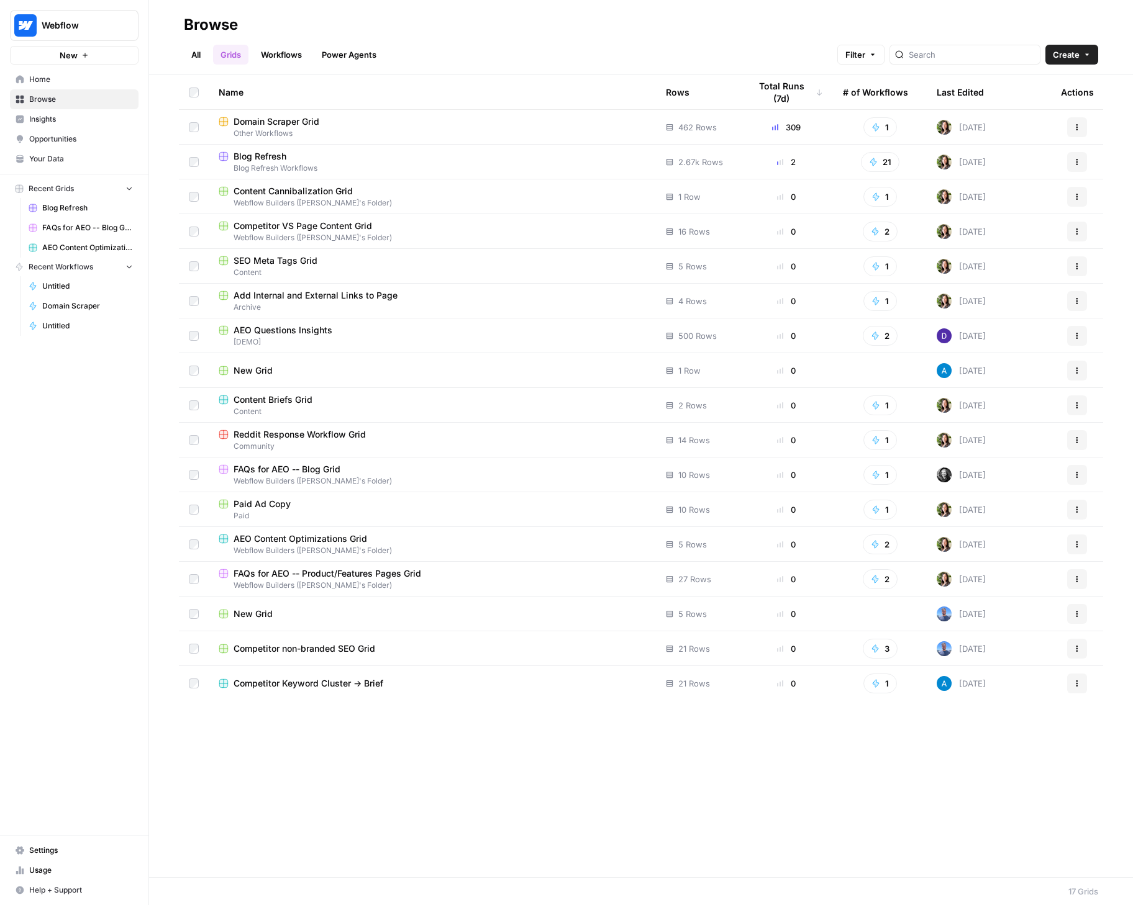
click at [68, 851] on span "Settings" at bounding box center [81, 850] width 104 height 11
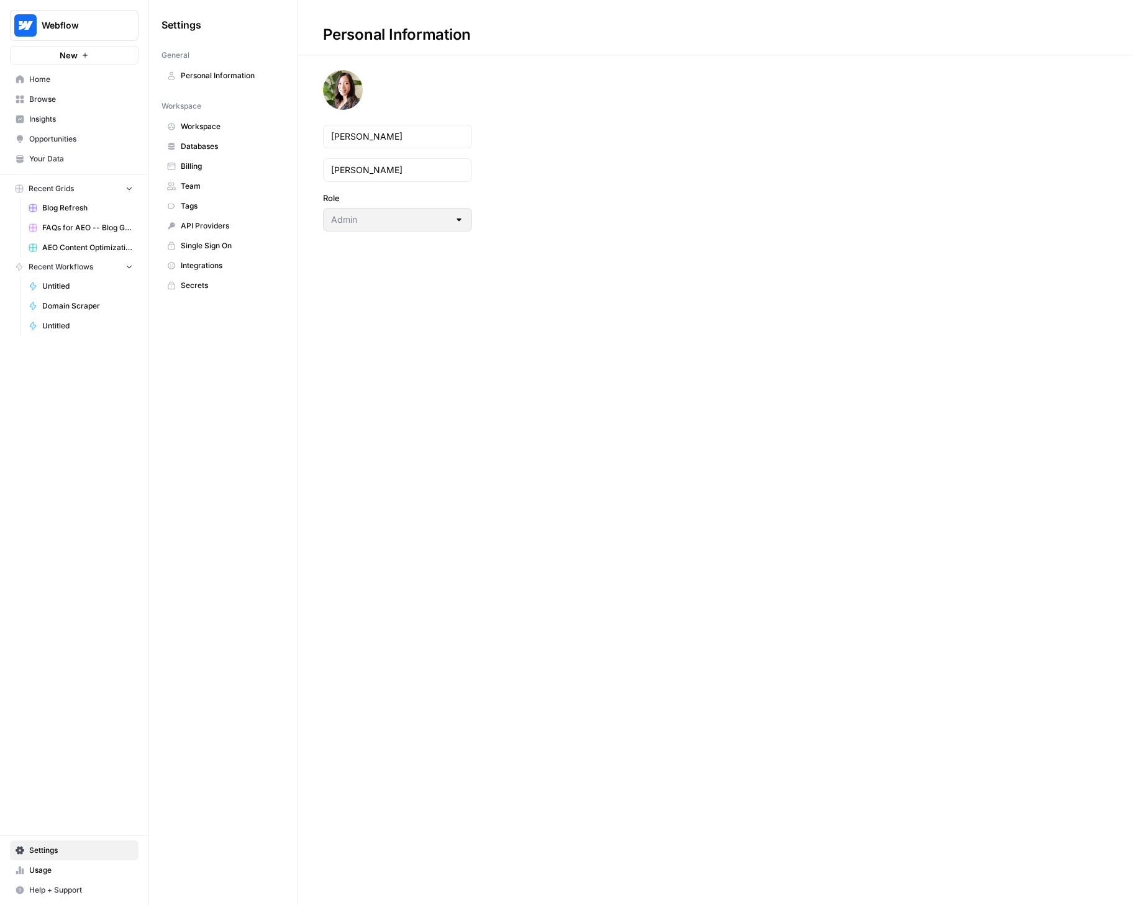
click at [196, 265] on span "Integrations" at bounding box center [230, 265] width 99 height 11
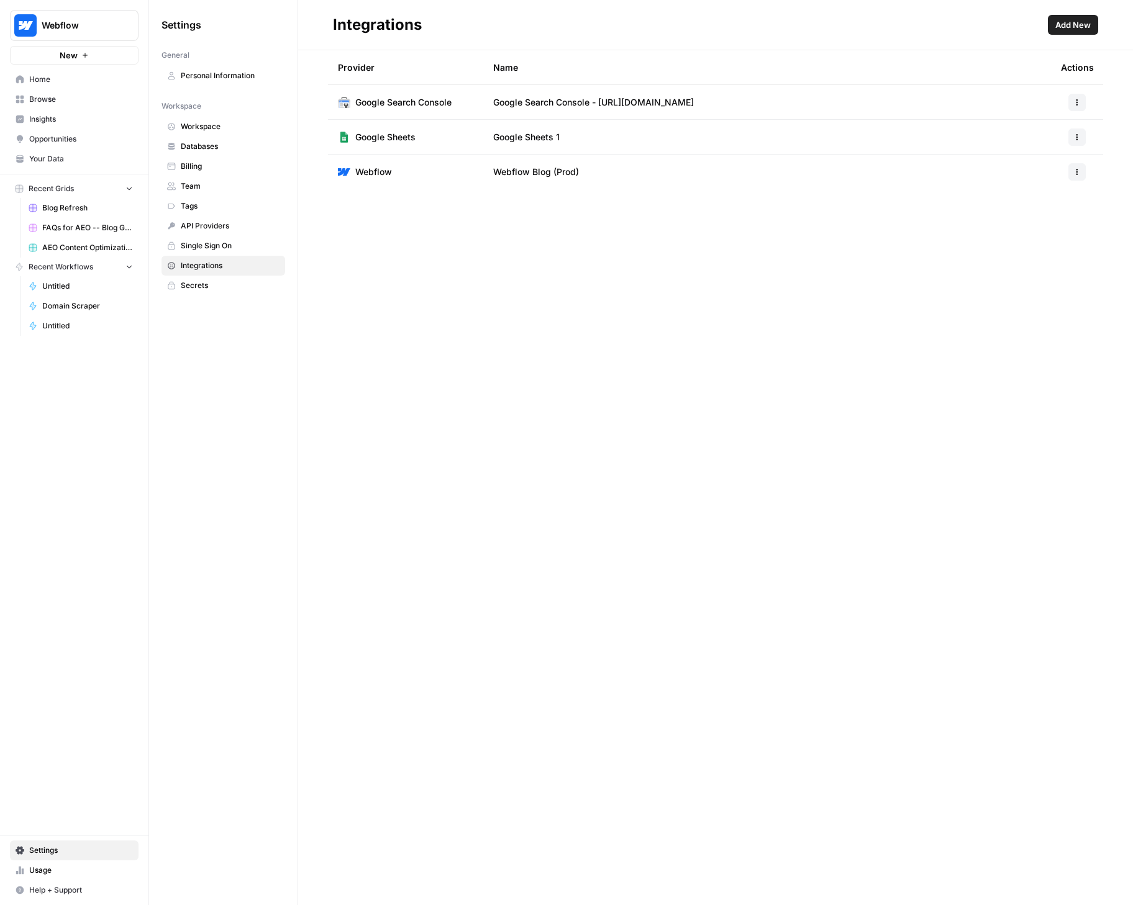
click at [522, 137] on span "Google Sheets 1" at bounding box center [526, 137] width 66 height 12
click at [1085, 135] on button "button" at bounding box center [1076, 137] width 17 height 17
click at [1054, 166] on span "Edit" at bounding box center [1050, 165] width 40 height 12
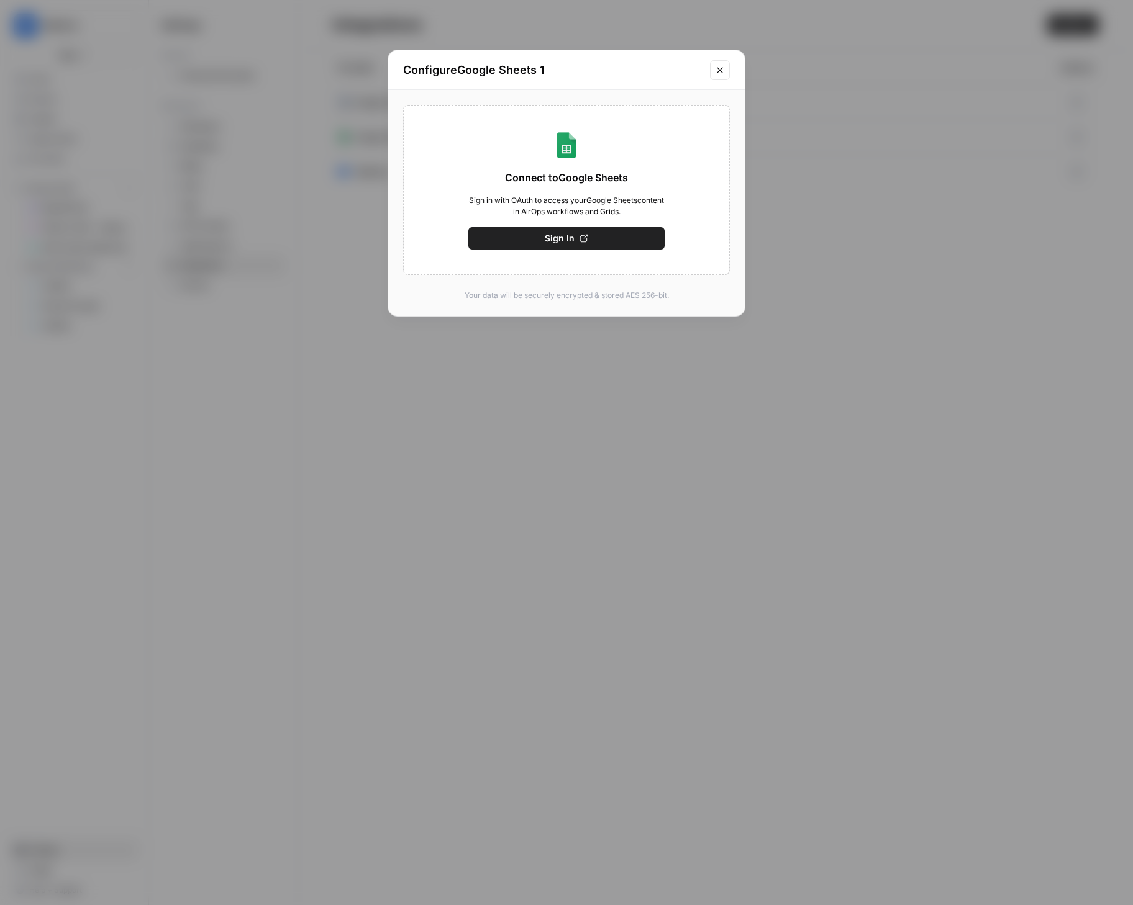
click at [573, 232] on span "Sign In" at bounding box center [560, 238] width 30 height 12
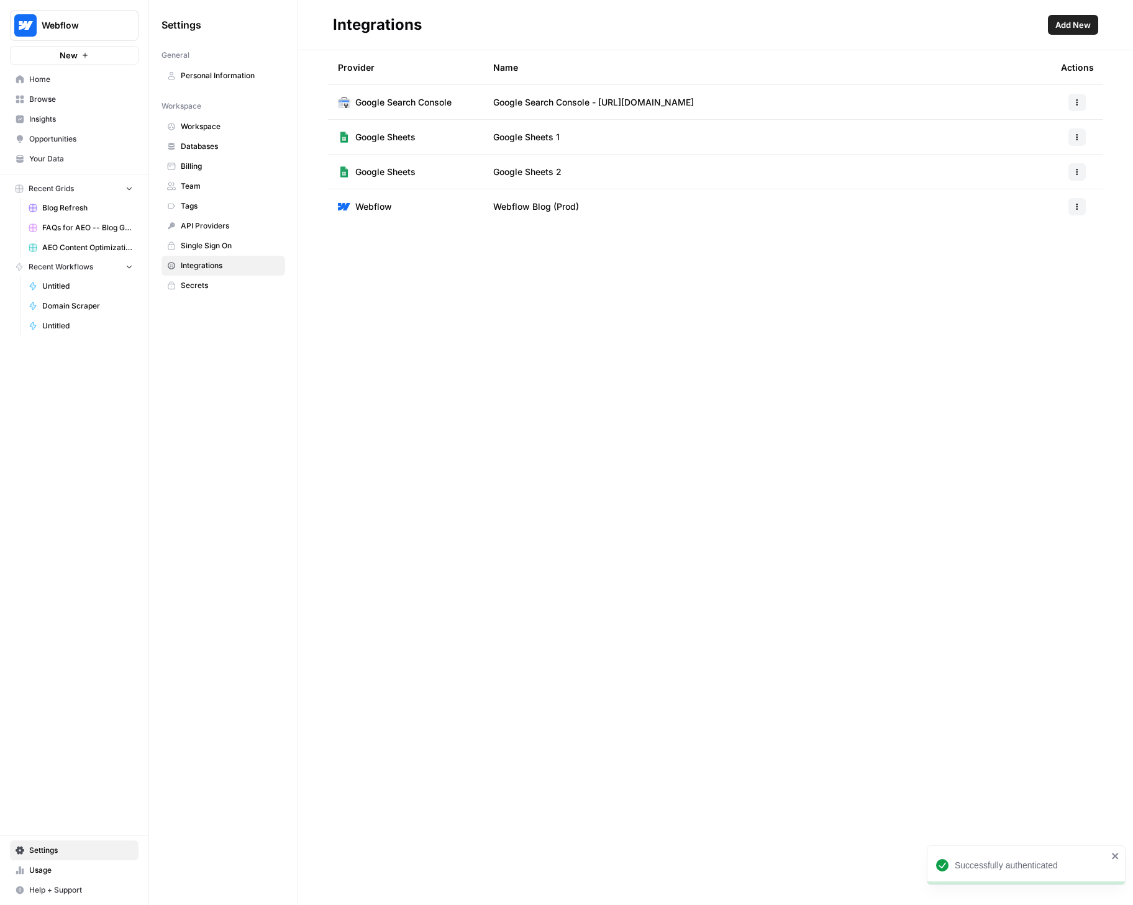
click at [1073, 179] on button "button" at bounding box center [1076, 171] width 17 height 17
click at [1040, 246] on span "Delete" at bounding box center [1050, 245] width 40 height 12
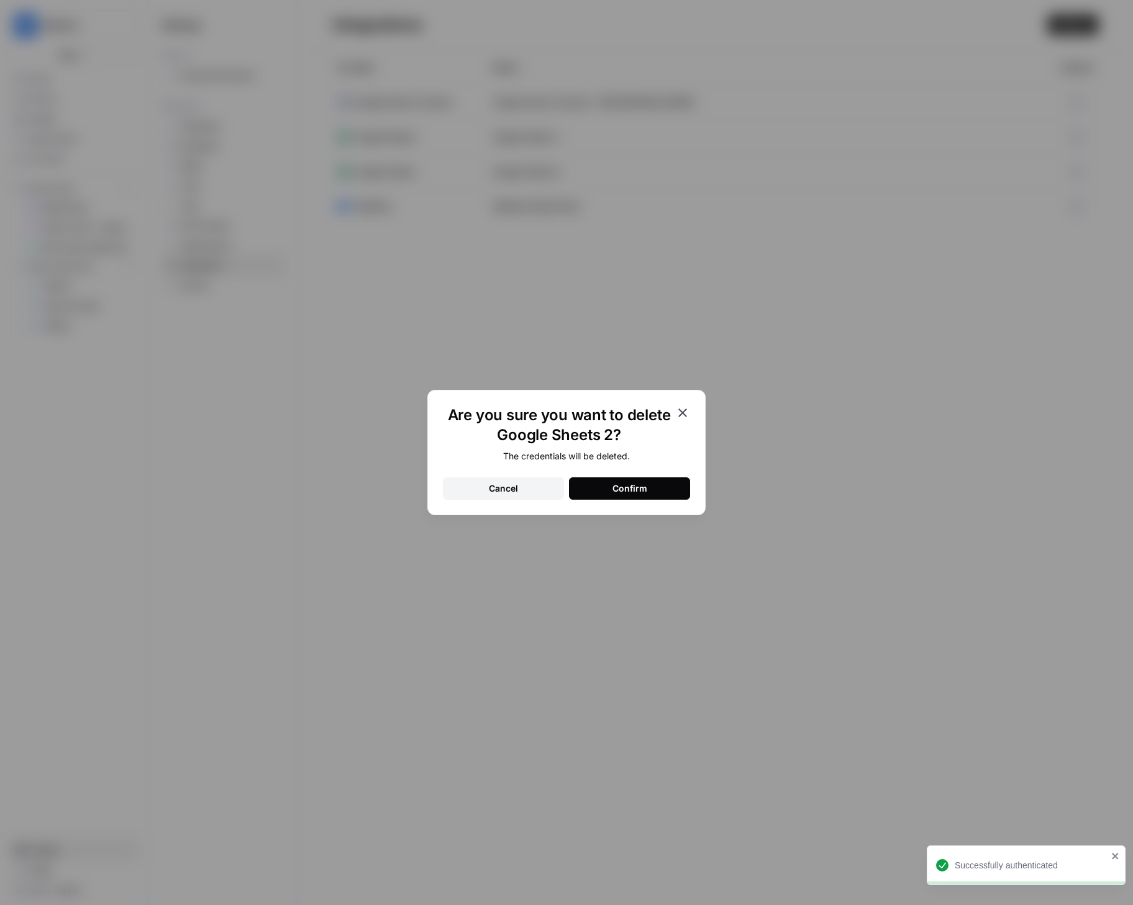
click at [606, 487] on button "Confirm" at bounding box center [629, 489] width 121 height 22
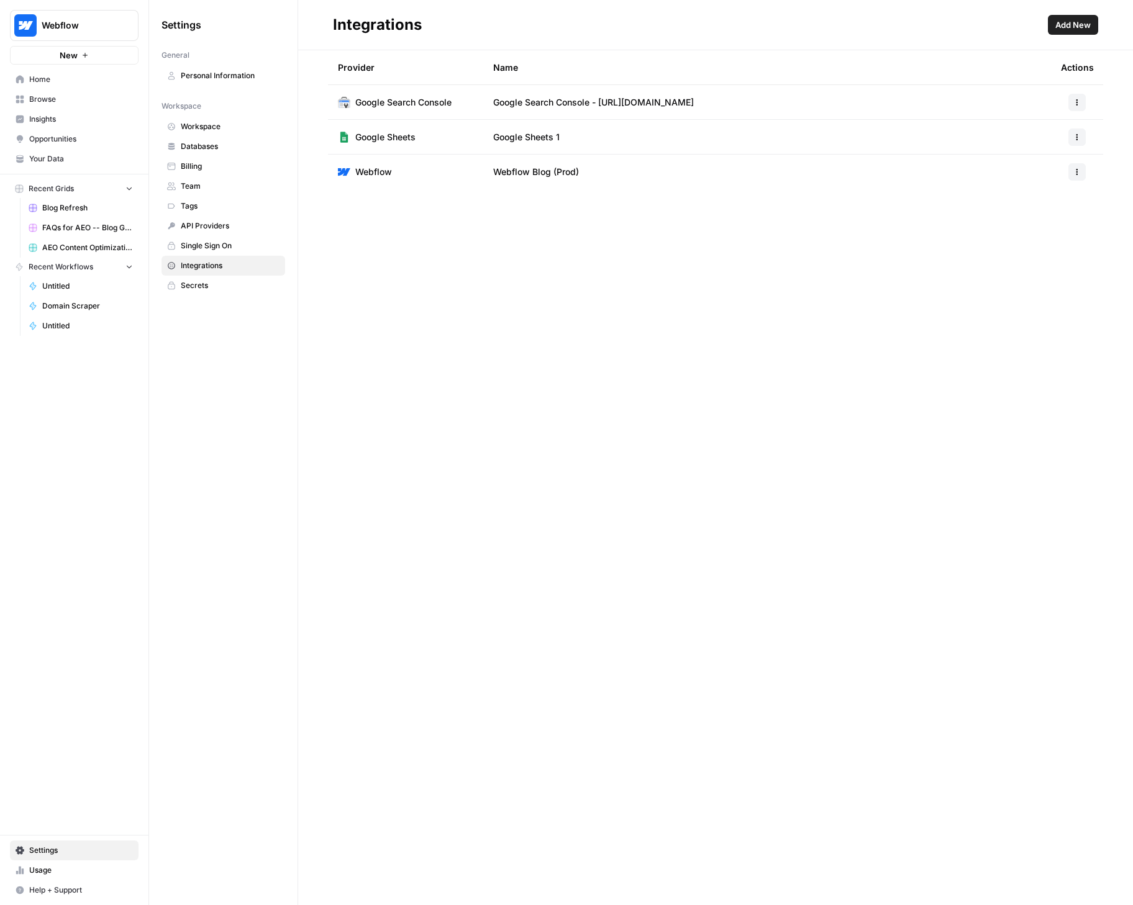
click at [63, 192] on span "Recent Grids" at bounding box center [51, 188] width 45 height 11
click at [63, 190] on span "Recent Grids" at bounding box center [51, 188] width 45 height 11
click at [48, 99] on span "Browse" at bounding box center [81, 99] width 104 height 11
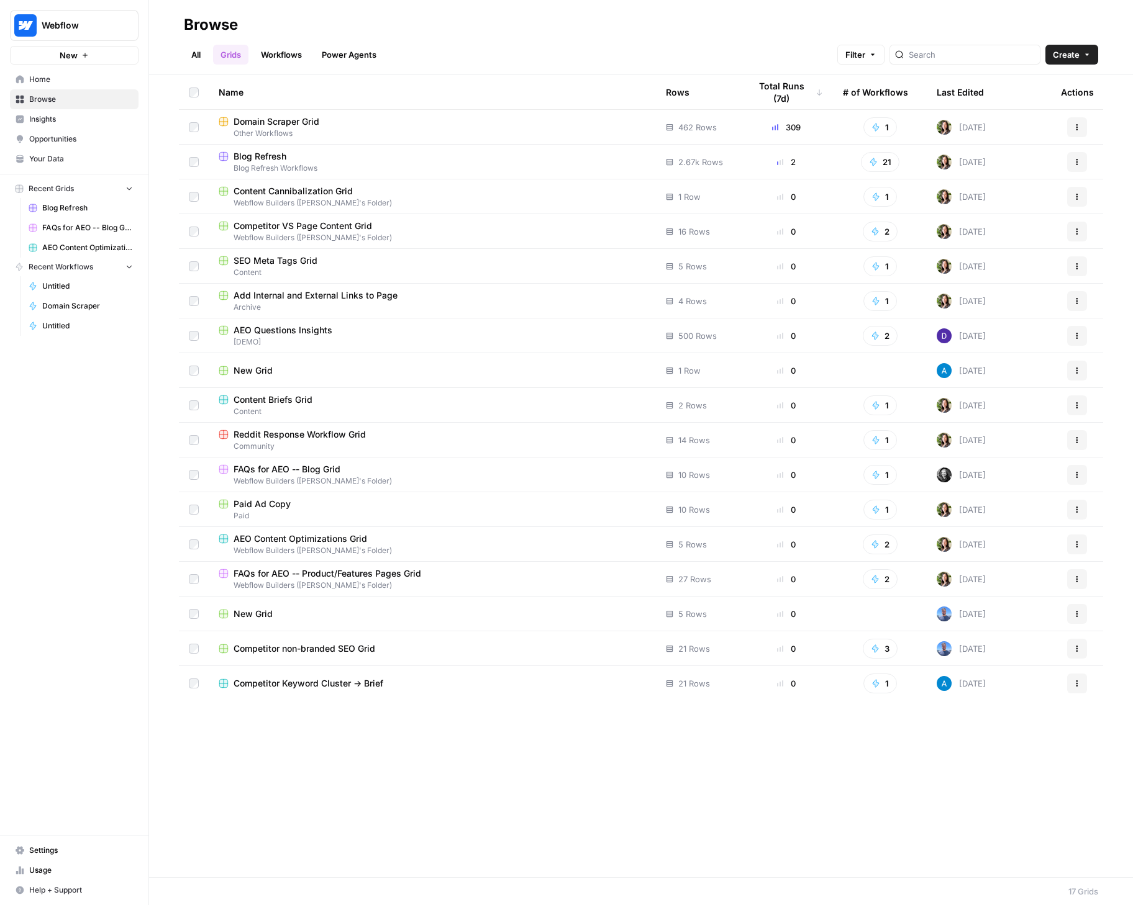
click at [263, 125] on span "Domain Scraper Grid" at bounding box center [277, 122] width 86 height 12
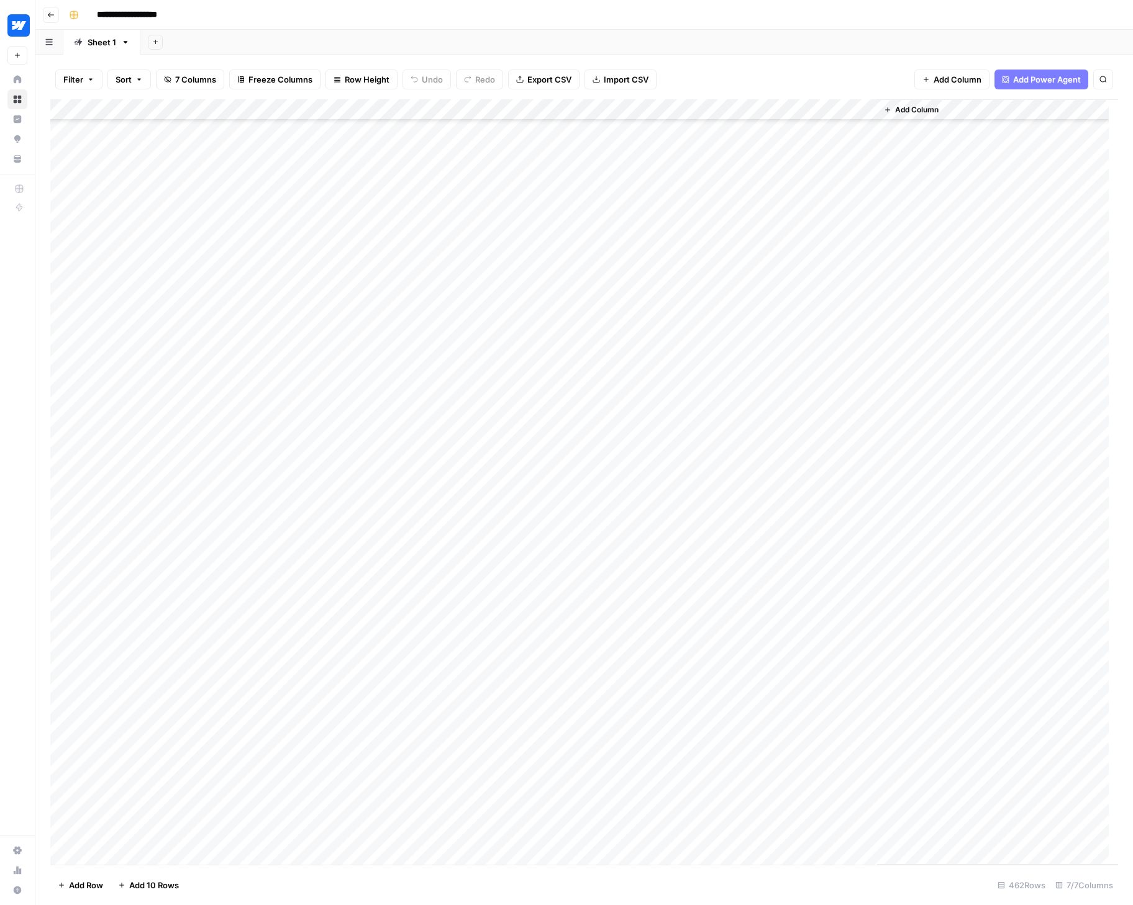
scroll to position [7477, 0]
click at [419, 298] on div "Add Column" at bounding box center [584, 482] width 1068 height 766
drag, startPoint x: 612, startPoint y: 561, endPoint x: 845, endPoint y: 565, distance: 232.9
click at [845, 565] on div "Add Column" at bounding box center [584, 482] width 1068 height 766
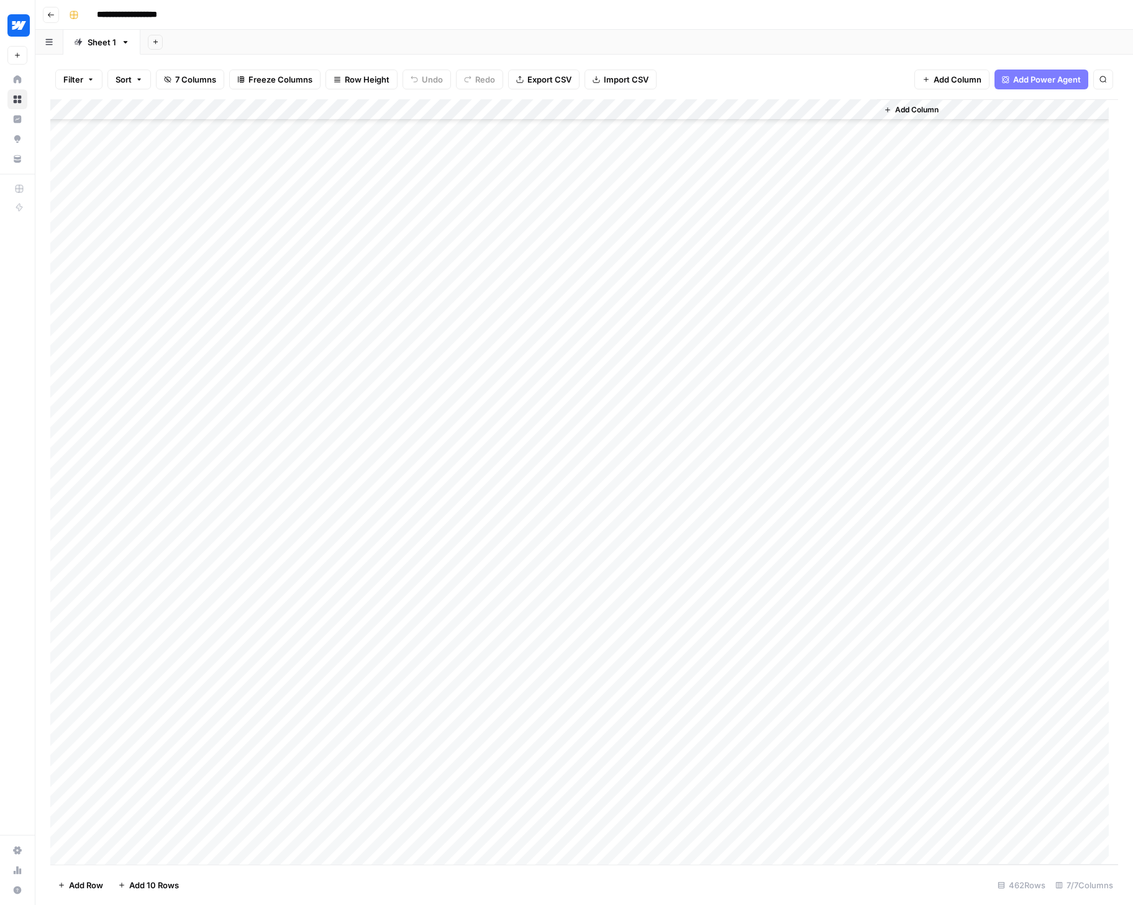
scroll to position [9031, 0]
click at [135, 853] on div "Add Column" at bounding box center [584, 482] width 1068 height 766
click at [136, 856] on div "Add Column" at bounding box center [584, 482] width 1068 height 766
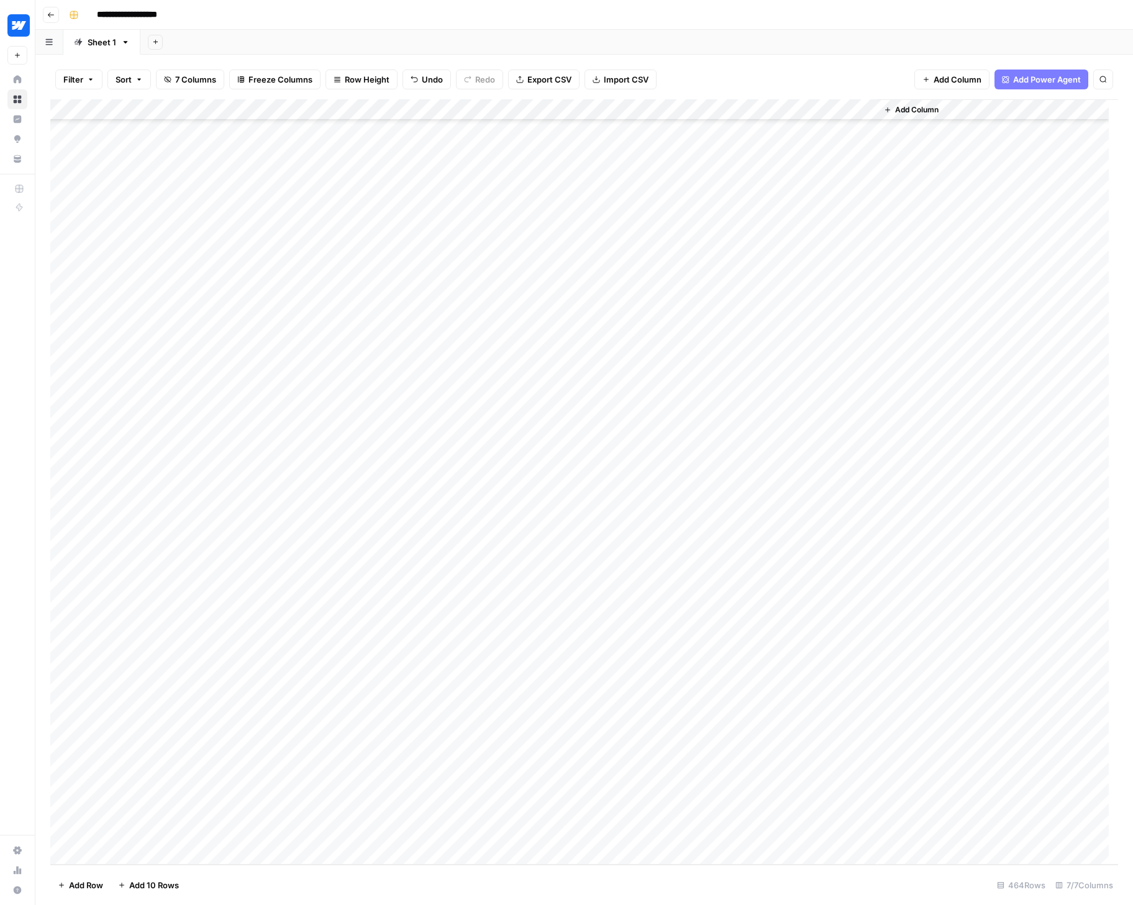
click at [137, 814] on div "Add Column" at bounding box center [584, 482] width 1068 height 766
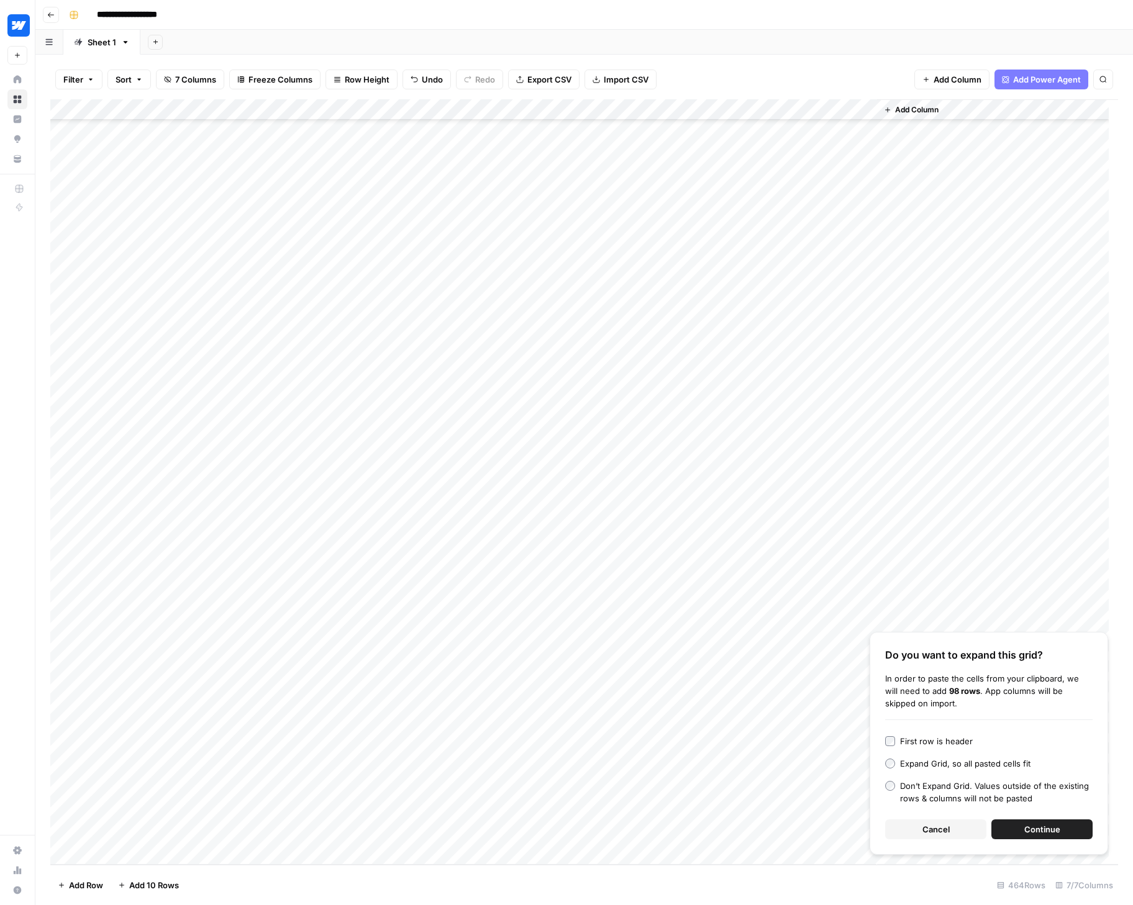
click at [1066, 827] on button "Continue" at bounding box center [1041, 830] width 101 height 20
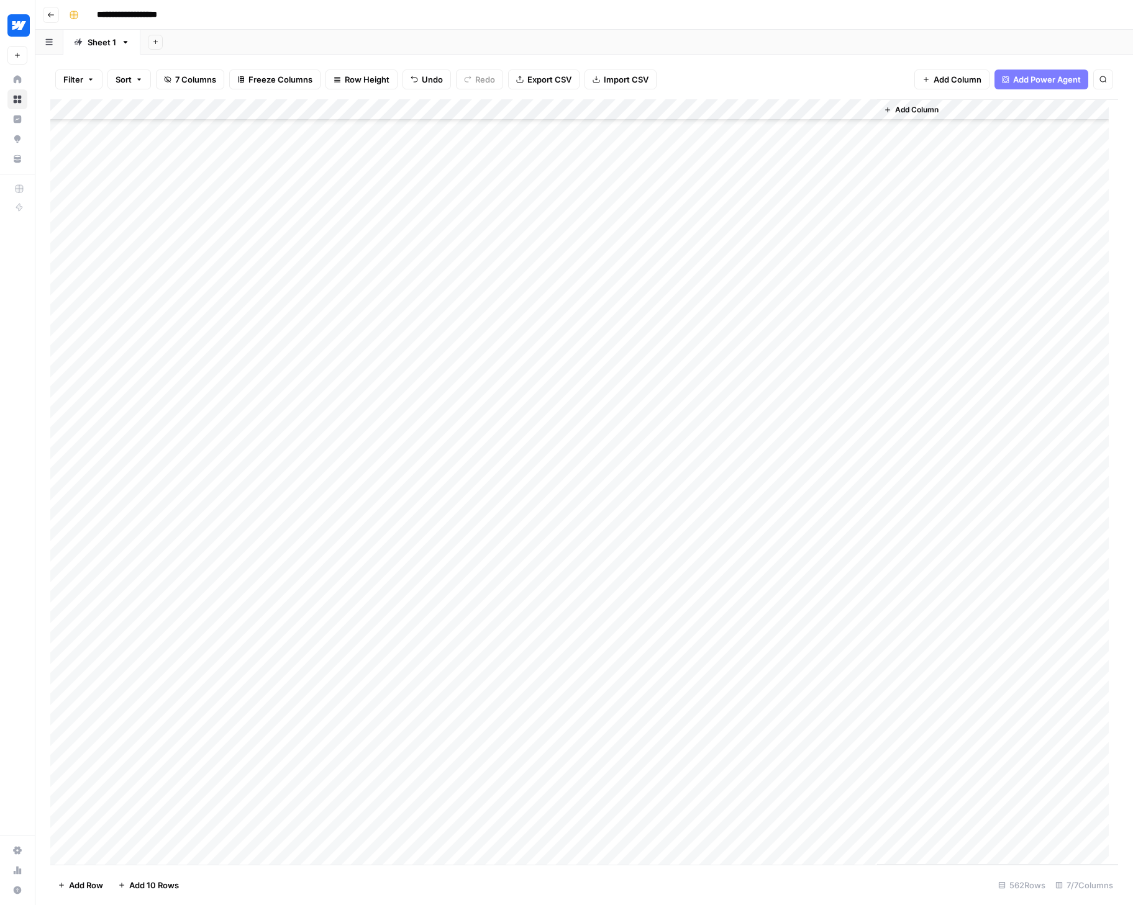
scroll to position [9356, 0]
click at [141, 577] on div "Add Column" at bounding box center [584, 482] width 1068 height 766
drag, startPoint x: 169, startPoint y: 547, endPoint x: 159, endPoint y: 682, distance: 135.8
click at [159, 682] on div "Add Column" at bounding box center [584, 482] width 1068 height 766
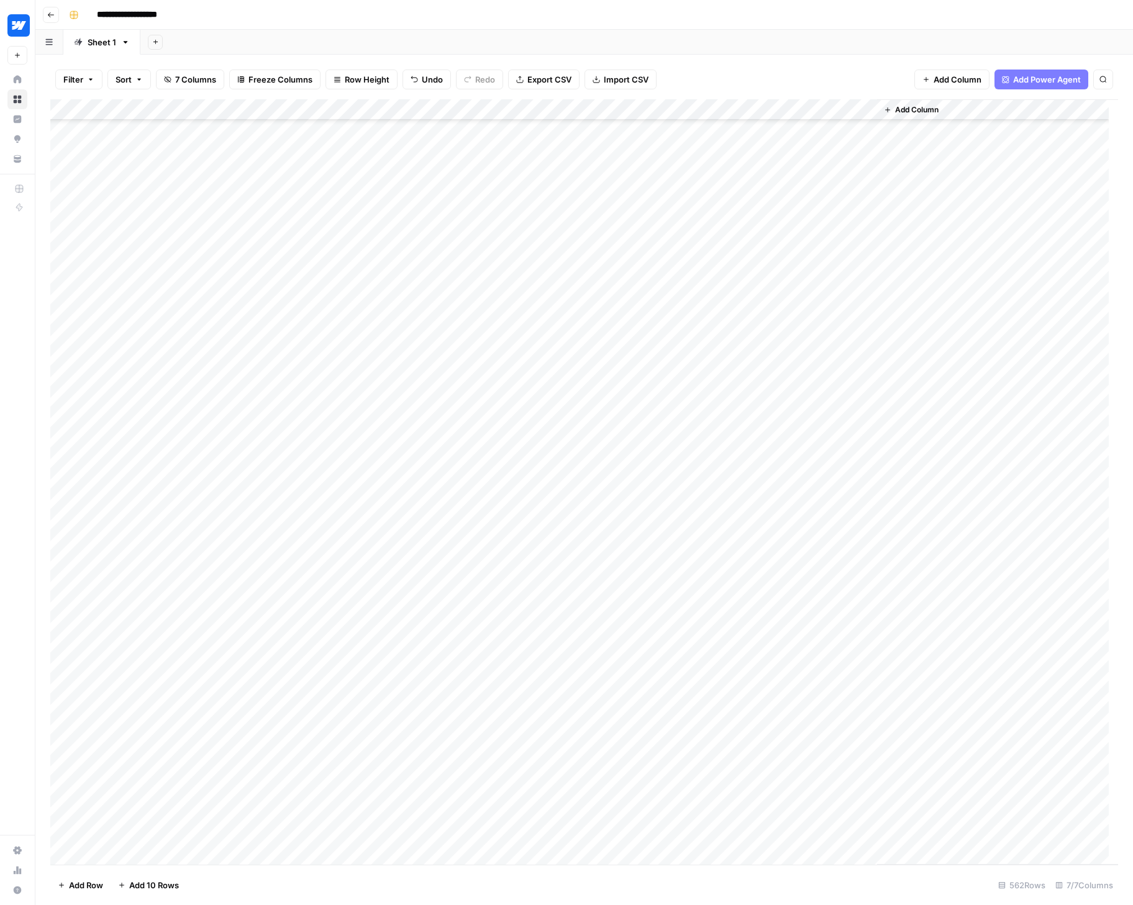
click at [145, 551] on div "Add Column" at bounding box center [584, 482] width 1068 height 766
click at [145, 551] on textarea at bounding box center [192, 551] width 199 height 17
click at [422, 567] on div "Add Column" at bounding box center [584, 482] width 1068 height 766
drag, startPoint x: 166, startPoint y: 551, endPoint x: 158, endPoint y: 679, distance: 128.9
click at [158, 679] on div "Add Column" at bounding box center [584, 482] width 1068 height 766
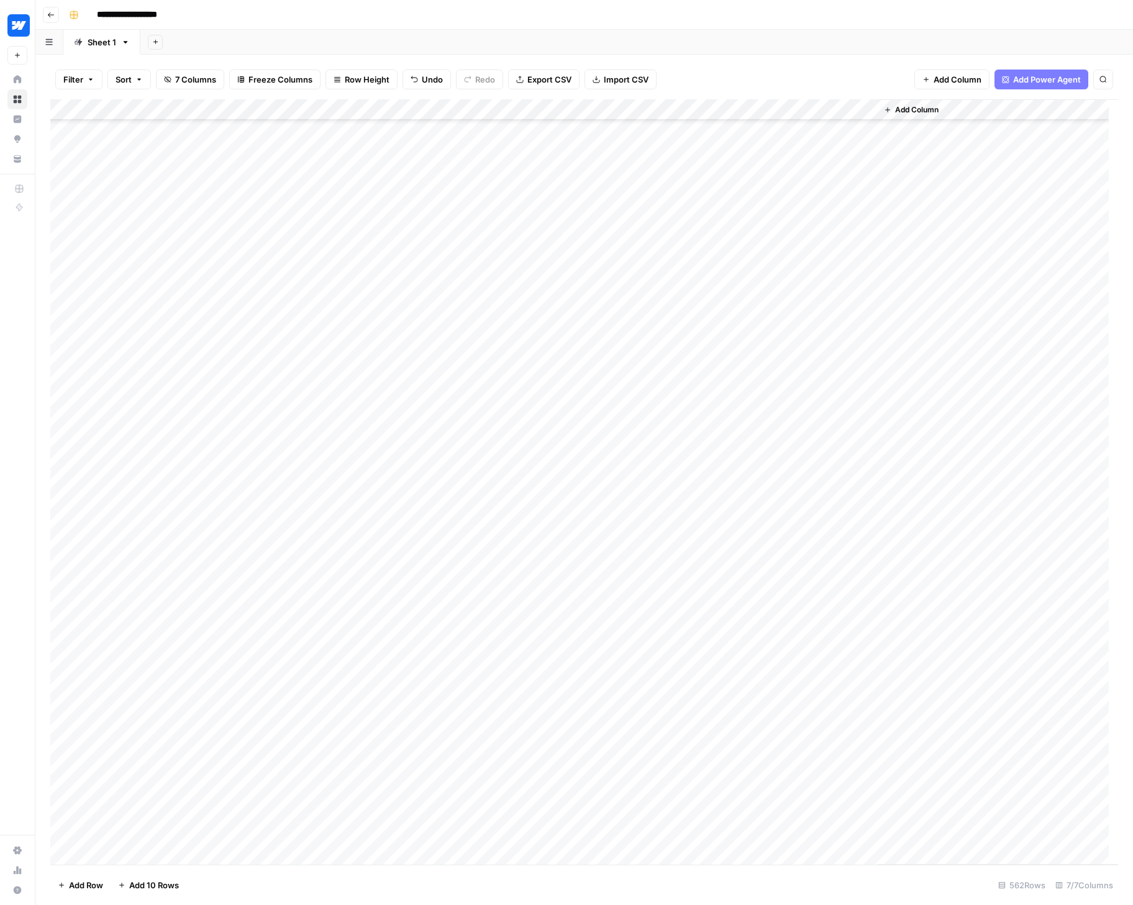
click at [155, 555] on div "Add Column" at bounding box center [584, 482] width 1068 height 766
click at [113, 575] on div "Add Column" at bounding box center [584, 482] width 1068 height 766
click at [120, 547] on div "Add Column" at bounding box center [584, 482] width 1068 height 766
click at [291, 110] on div "Add Column" at bounding box center [584, 482] width 1068 height 766
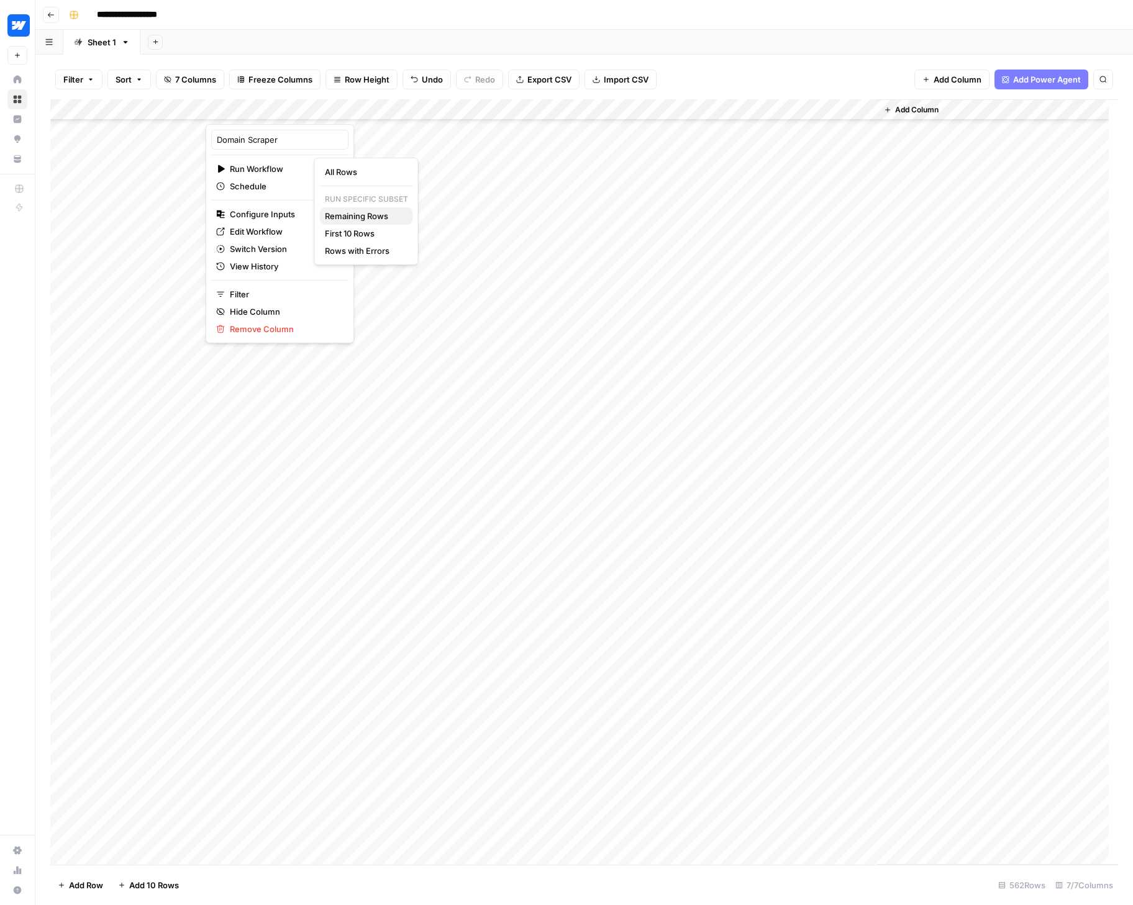
click at [361, 217] on span "Remaining Rows" at bounding box center [364, 216] width 78 height 12
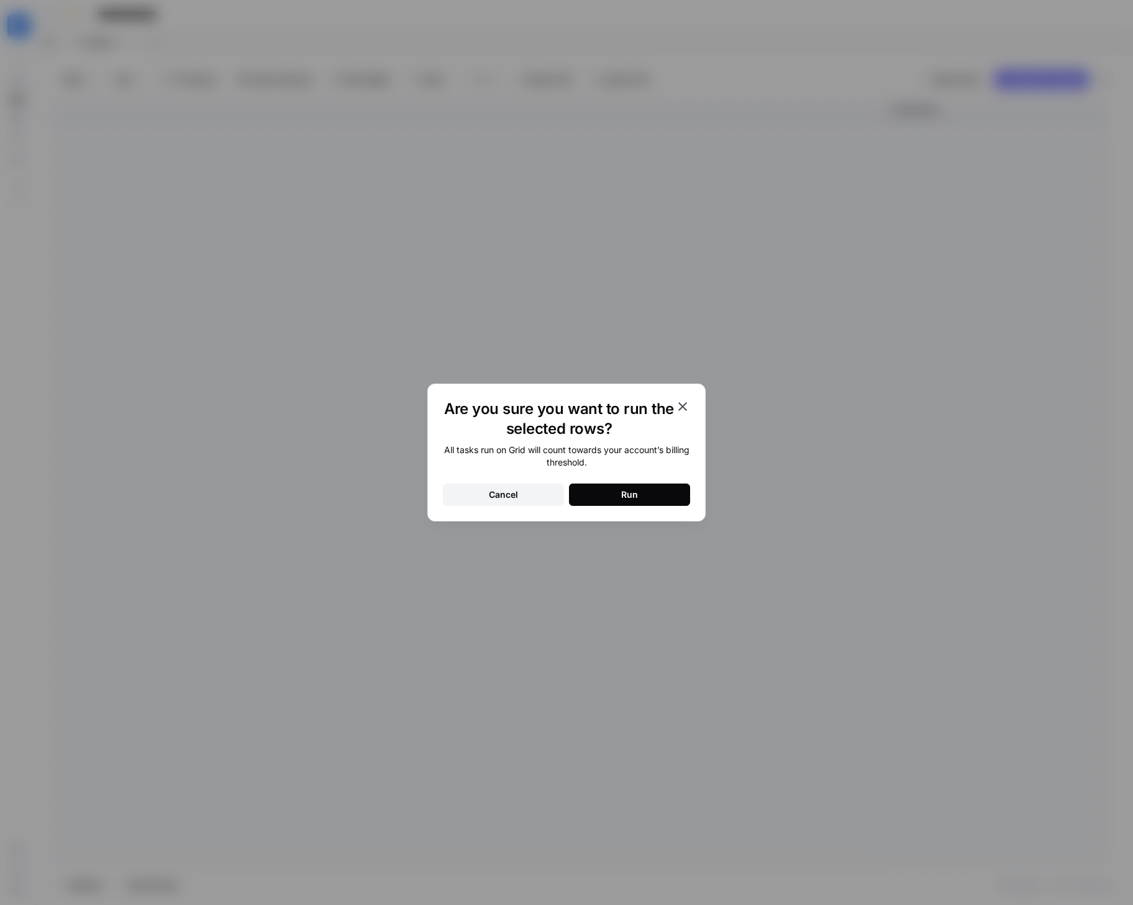
click at [513, 493] on div "Cancel" at bounding box center [503, 495] width 29 height 12
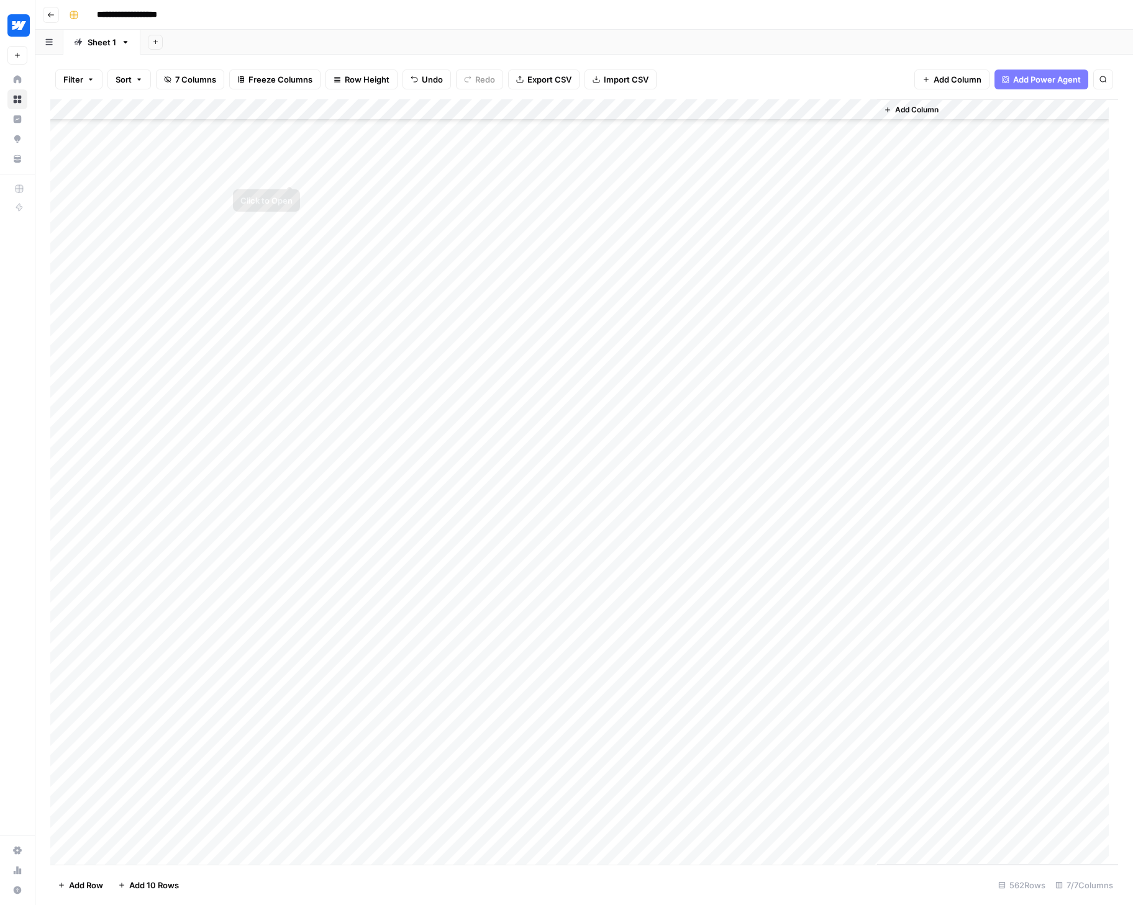
click at [374, 196] on div "Add Column" at bounding box center [584, 482] width 1068 height 766
click at [293, 109] on div "Add Column" at bounding box center [584, 482] width 1068 height 766
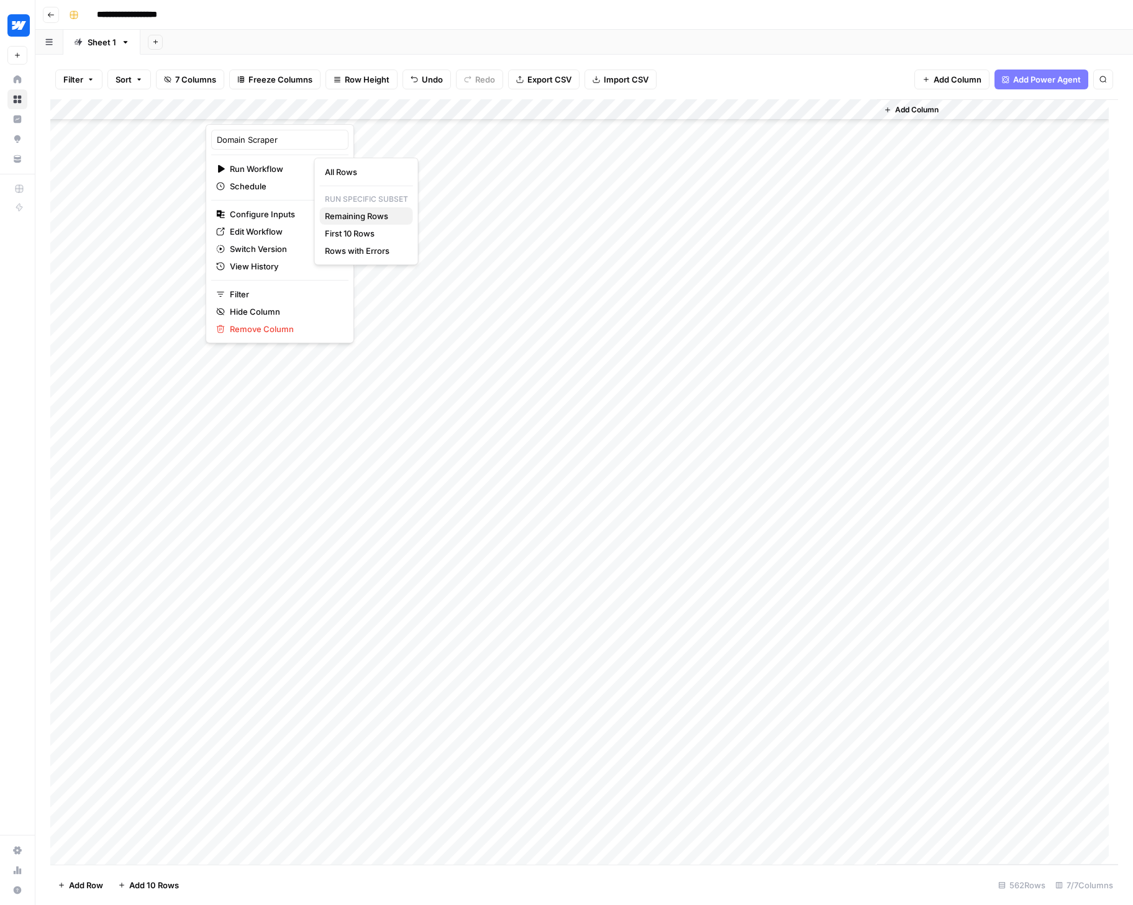
click at [353, 217] on span "Remaining Rows" at bounding box center [364, 216] width 78 height 12
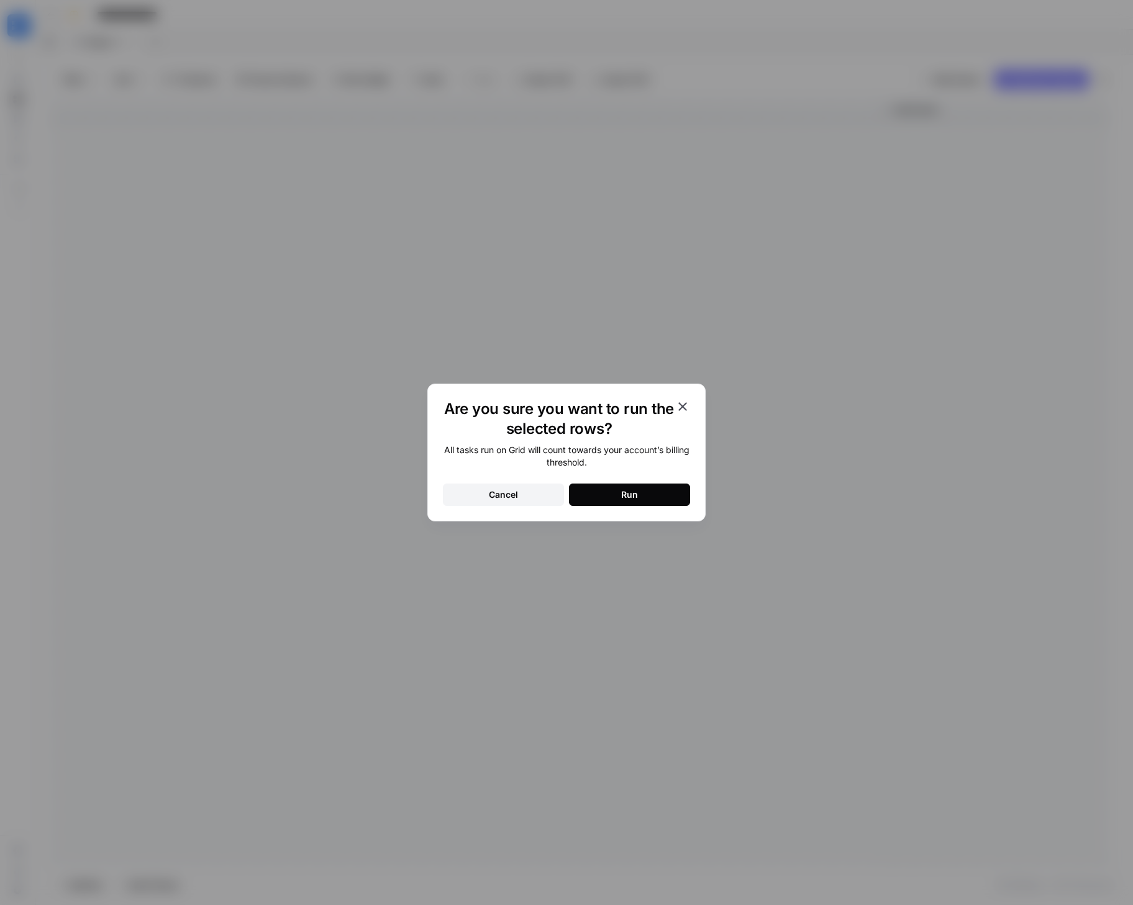
click at [608, 488] on button "Run" at bounding box center [629, 495] width 121 height 22
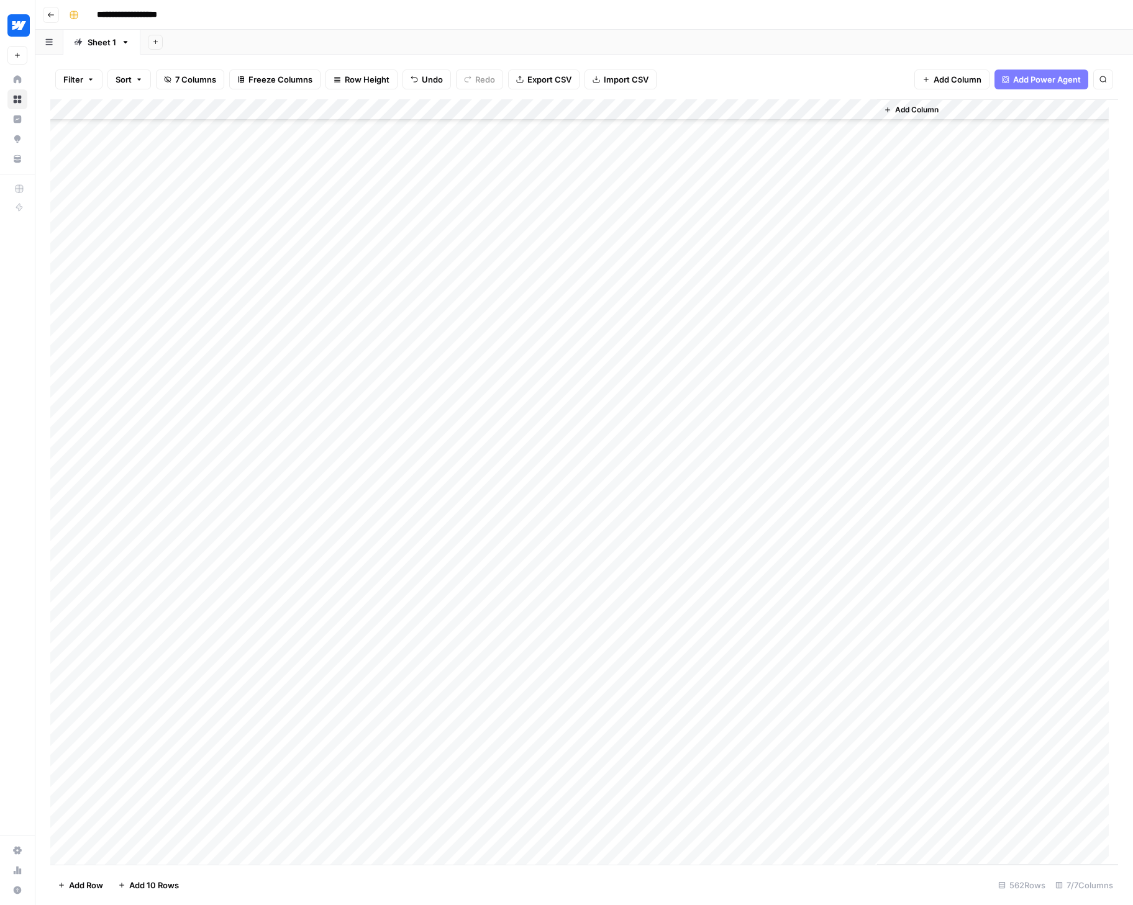
scroll to position [6455, 0]
click at [732, 72] on div "Filter Sort 7 Columns Freeze Columns Row Height Undo Redo Export CSV Import CSV…" at bounding box center [584, 80] width 1068 height 40
click at [719, 65] on div "Filter Sort 7 Columns Freeze Columns Row Height Undo Redo Export CSV Import CSV…" at bounding box center [584, 80] width 1068 height 40
type input "**********"
click at [1076, 113] on icon "Next Result" at bounding box center [1078, 115] width 10 height 10
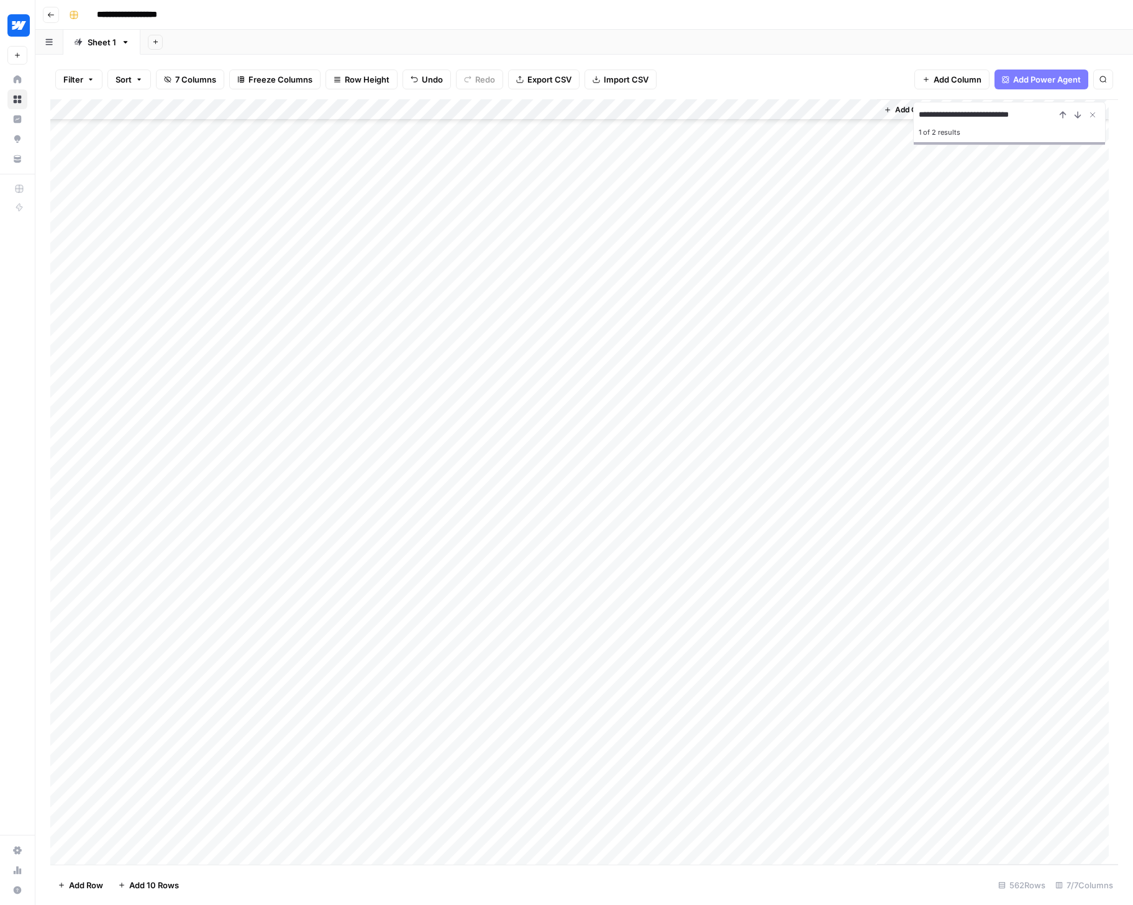
scroll to position [9266, 0]
click at [504, 622] on div "Add Column" at bounding box center [584, 482] width 1068 height 766
click at [950, 831] on button "Cancel" at bounding box center [935, 830] width 101 height 20
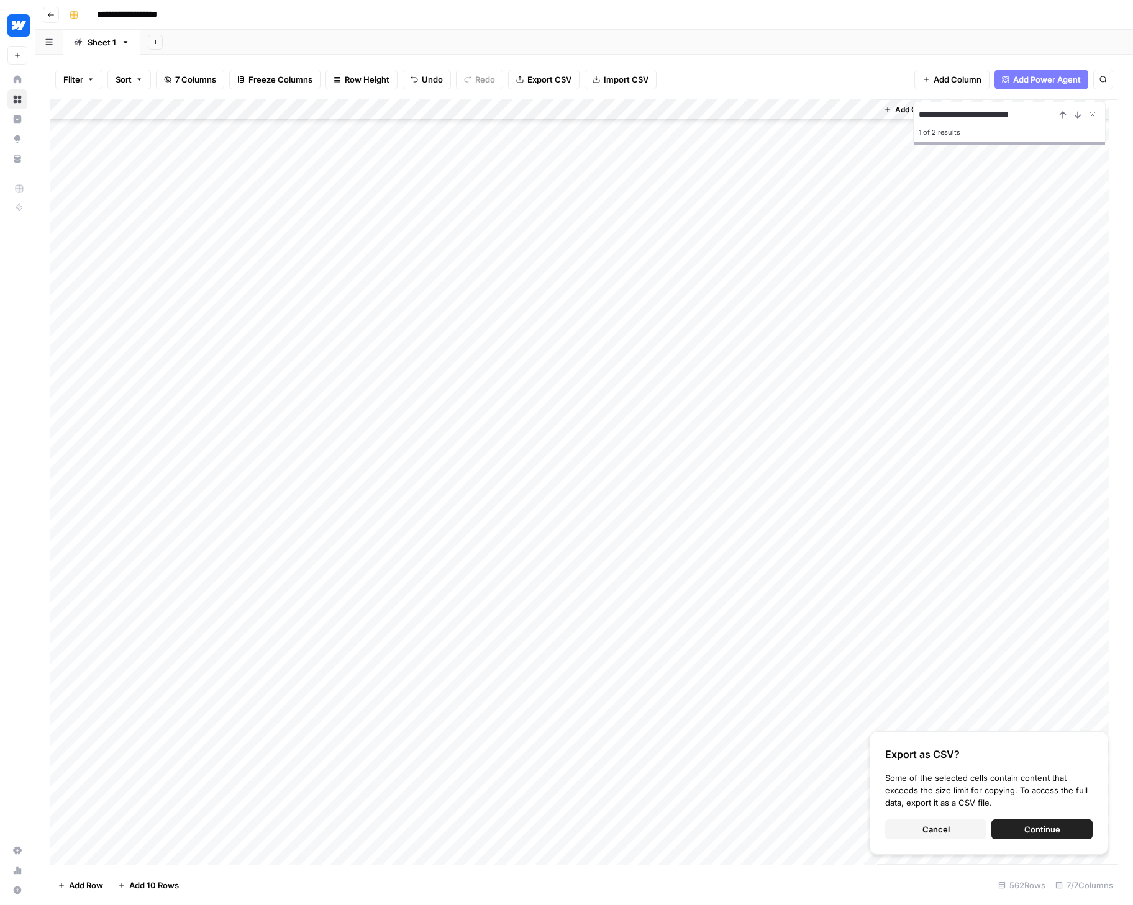
click at [1035, 830] on span "Continue" at bounding box center [1042, 830] width 36 height 12
click at [524, 399] on div "Add Column" at bounding box center [584, 482] width 1068 height 766
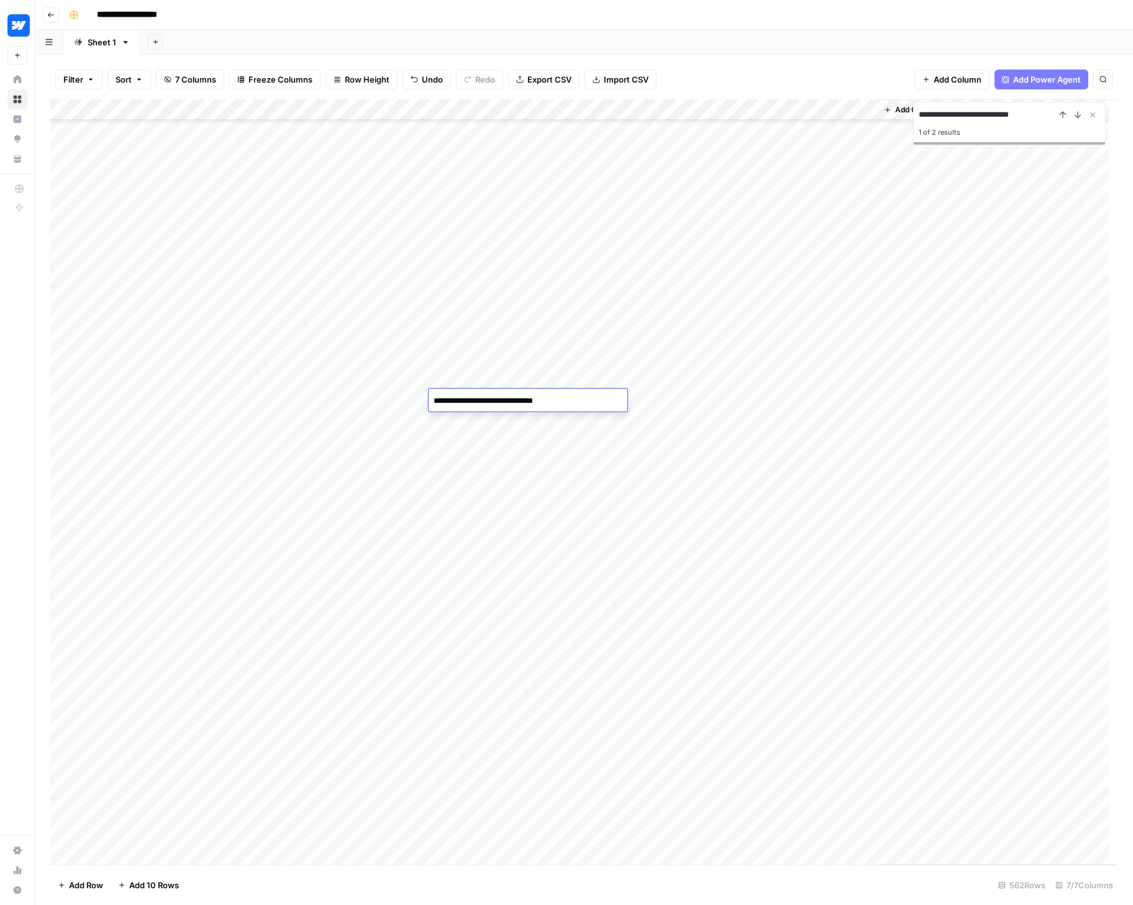
click at [648, 400] on div "Add Column" at bounding box center [584, 482] width 1068 height 766
drag, startPoint x: 519, startPoint y: 397, endPoint x: 778, endPoint y: 402, distance: 258.4
click at [778, 402] on div "Add Column" at bounding box center [584, 482] width 1068 height 766
